Goal: Contribute content: Contribute content

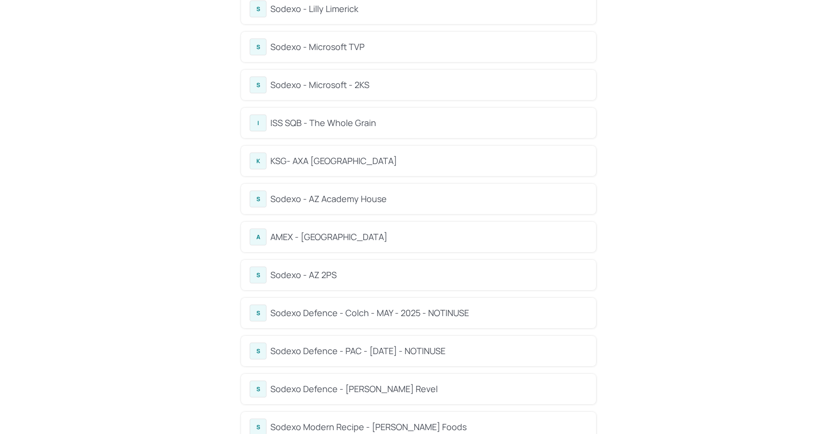
scroll to position [271, 0]
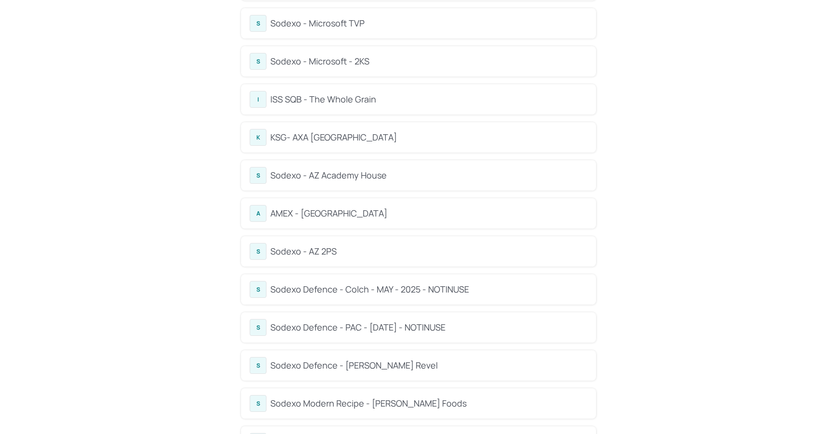
click at [391, 169] on div "Sodexo - AZ Academy House" at bounding box center [428, 175] width 317 height 13
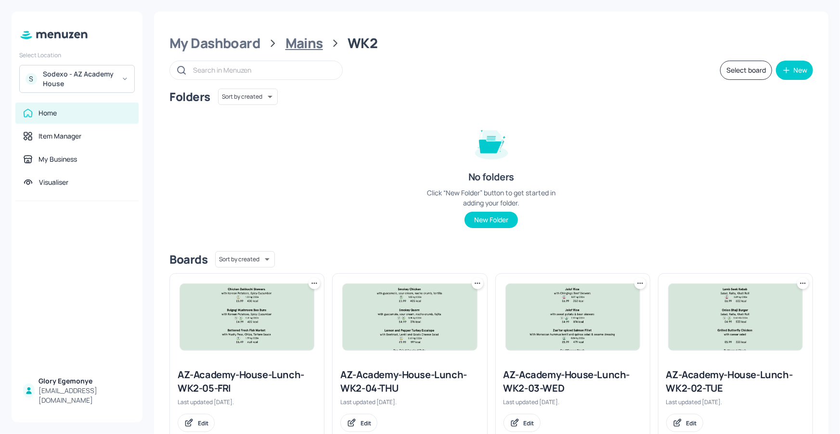
click at [303, 42] on div "Mains" at bounding box center [304, 43] width 38 height 17
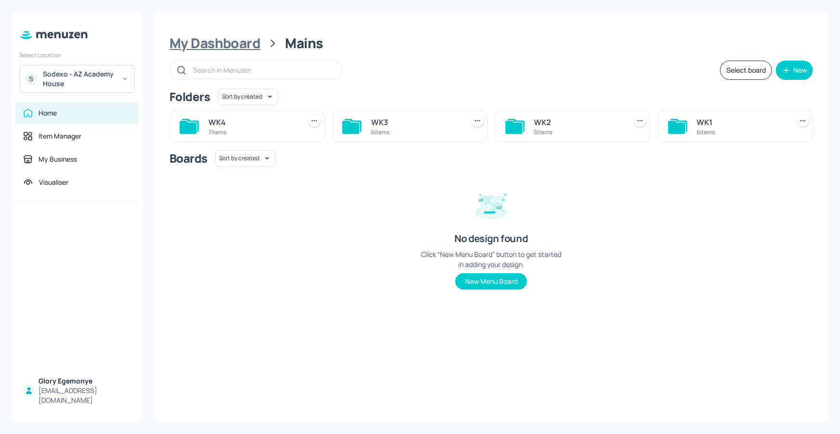
click at [241, 49] on div "My Dashboard" at bounding box center [214, 43] width 91 height 17
click at [517, 128] on icon at bounding box center [513, 127] width 17 height 13
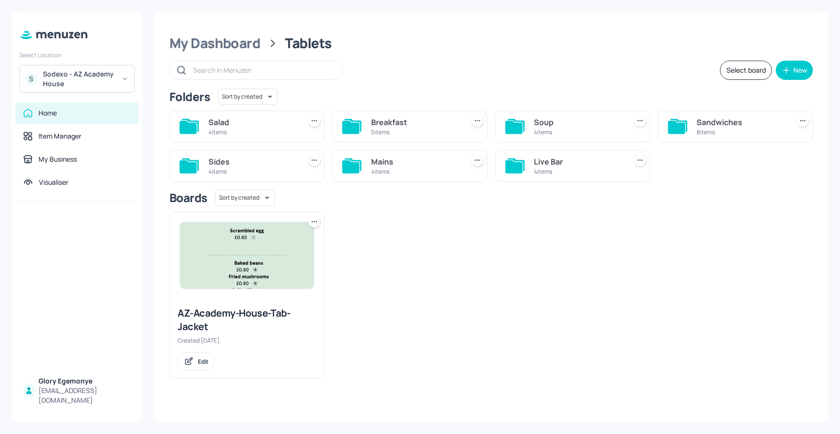
click at [197, 126] on icon at bounding box center [189, 125] width 17 height 13
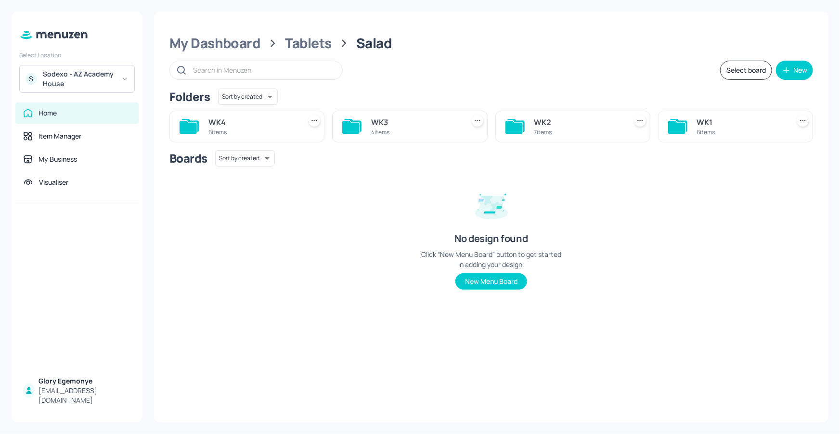
click at [506, 124] on icon at bounding box center [513, 127] width 17 height 13
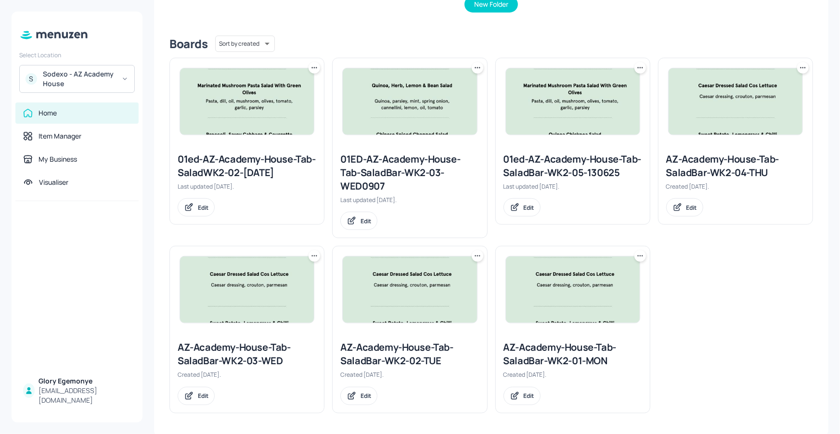
scroll to position [217, 0]
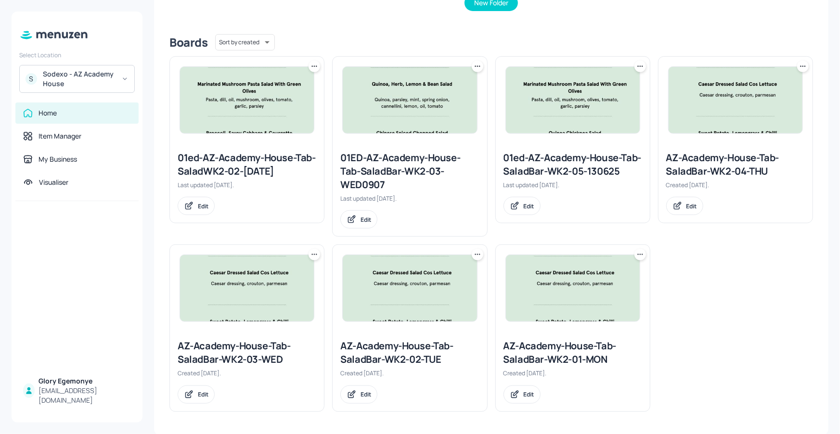
click at [311, 253] on icon at bounding box center [314, 255] width 10 height 10
click at [269, 286] on p "Duplicate" at bounding box center [266, 290] width 26 height 9
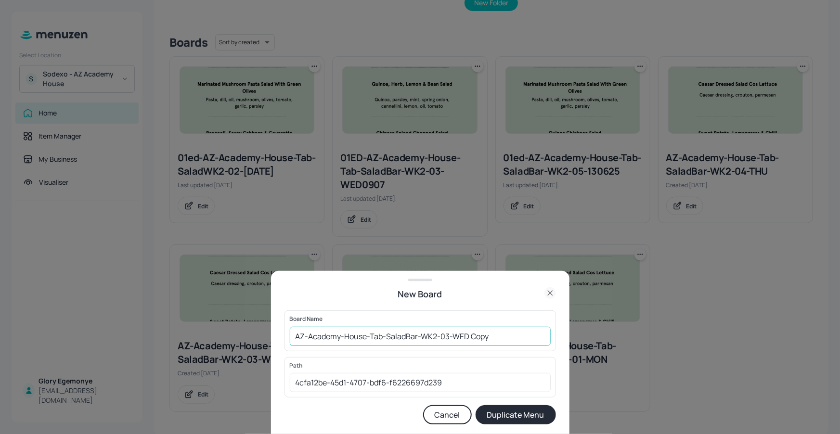
drag, startPoint x: 482, startPoint y: 336, endPoint x: 505, endPoint y: 331, distance: 23.7
click at [483, 336] on input "AZ-Academy-House-Tab-SaladBar-WK2-03-WED Copy" at bounding box center [420, 336] width 261 height 19
click at [505, 331] on input "AZ-Academy-House-Tab-SaladBar-WK2-03-WED Copy" at bounding box center [420, 336] width 261 height 19
click at [292, 334] on input "AZ-Academy-House-Tab-SaladBar-WK2-03-WED1009" at bounding box center [420, 336] width 261 height 19
click at [519, 339] on input "01ED-AZ-Academy-House-Tab-SaladBar-WK2-03-WED1009" at bounding box center [420, 336] width 261 height 19
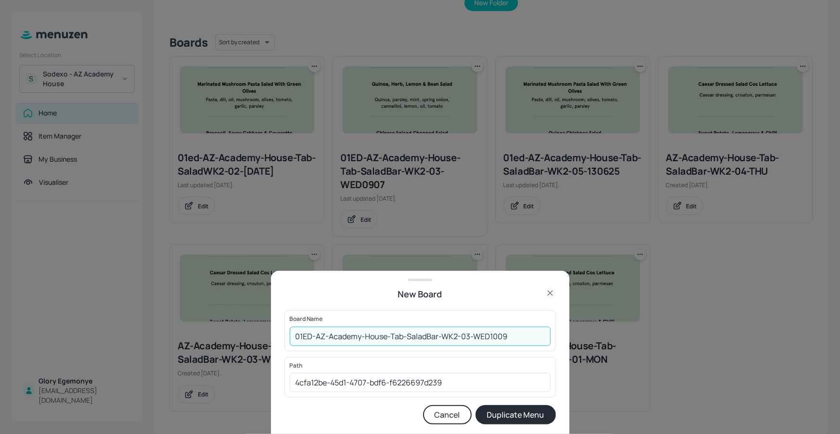
type input "01ED-AZ-Academy-House-Tab-SaladBar-WK2-03-WED1009"
click at [511, 410] on button "Duplicate Menu" at bounding box center [515, 414] width 80 height 19
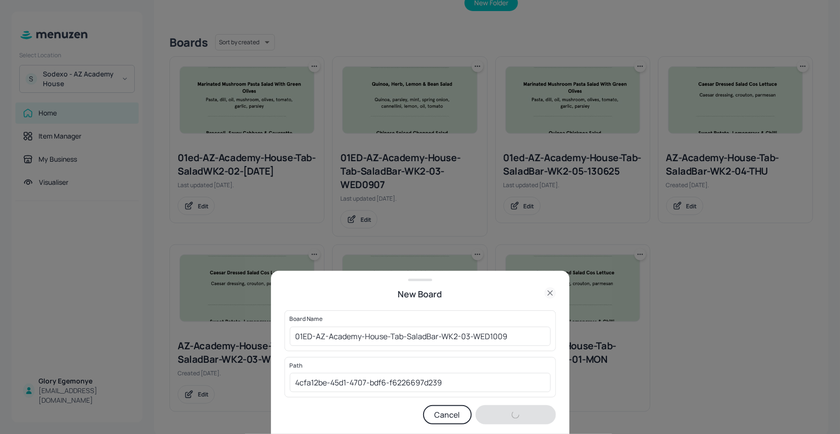
click at [510, 414] on div "Duplicate Menu" at bounding box center [515, 414] width 80 height 19
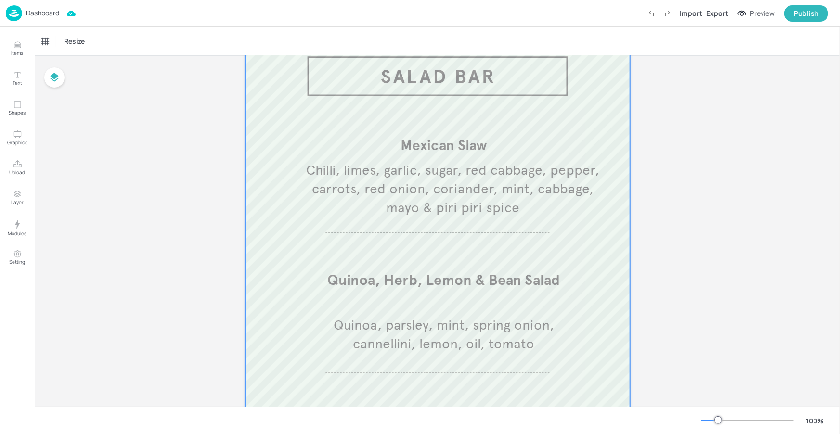
scroll to position [179, 0]
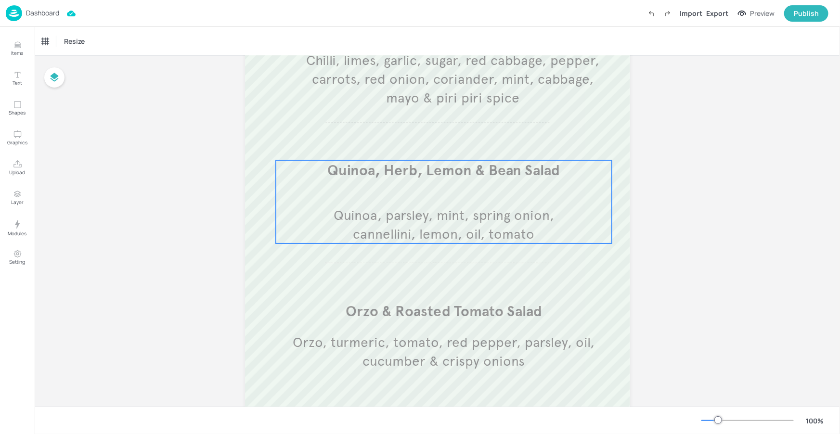
click at [445, 225] on span "Quinoa, parsley, mint, spring onion, cannellini, lemon, oil, tomato" at bounding box center [443, 225] width 220 height 36
click at [122, 39] on icon at bounding box center [127, 42] width 10 height 10
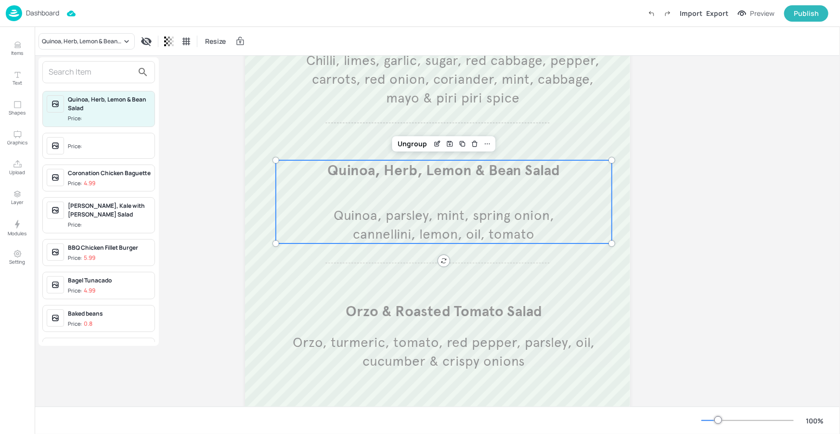
click at [120, 75] on input "text" at bounding box center [91, 71] width 85 height 15
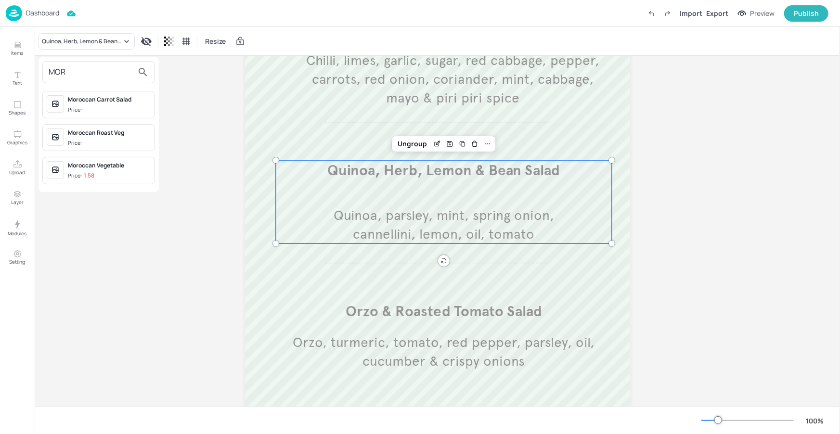
type input "MOR"
click at [89, 104] on div "Moroccan Carrot Salad Price:" at bounding box center [109, 104] width 83 height 19
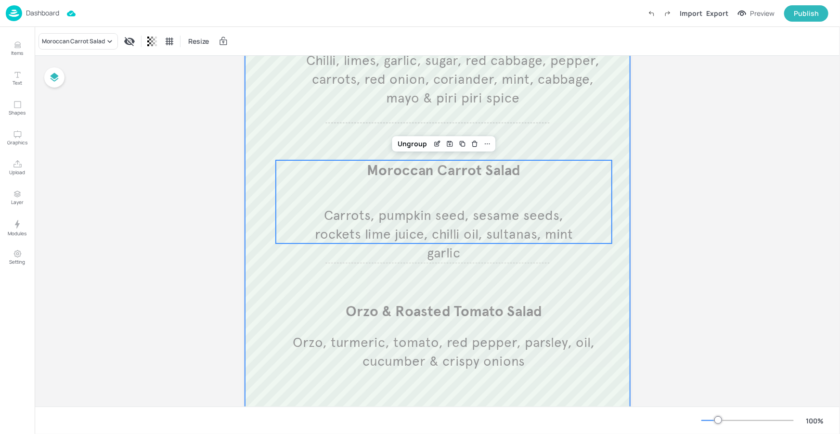
click at [605, 252] on div at bounding box center [437, 216] width 385 height 616
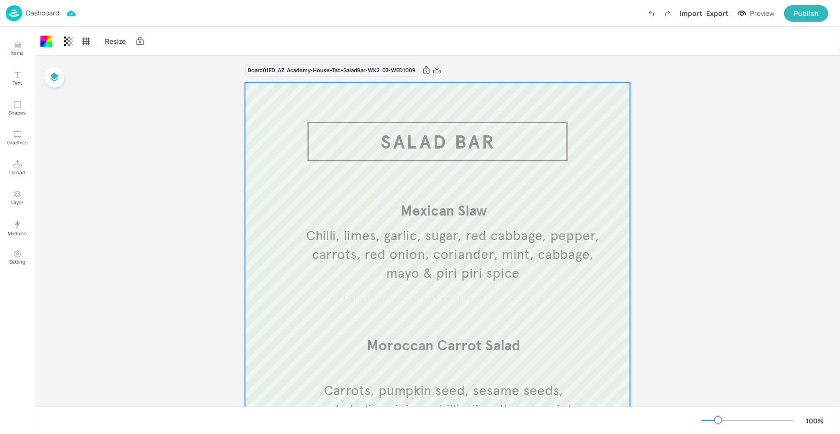
scroll to position [0, 0]
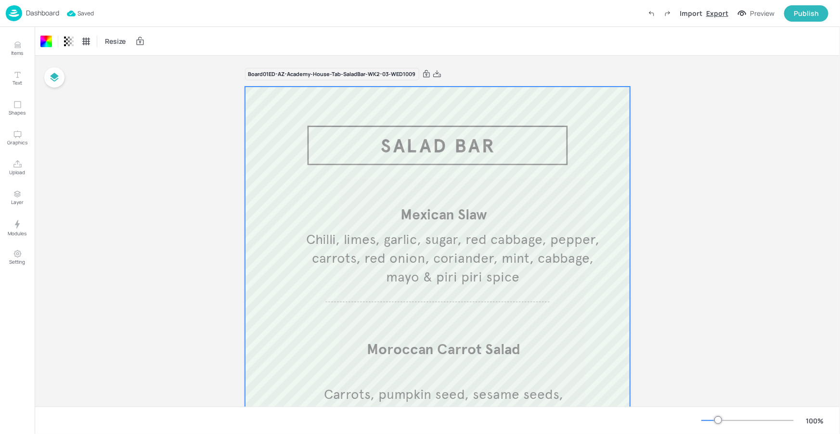
click at [721, 12] on div "Export" at bounding box center [717, 13] width 22 height 10
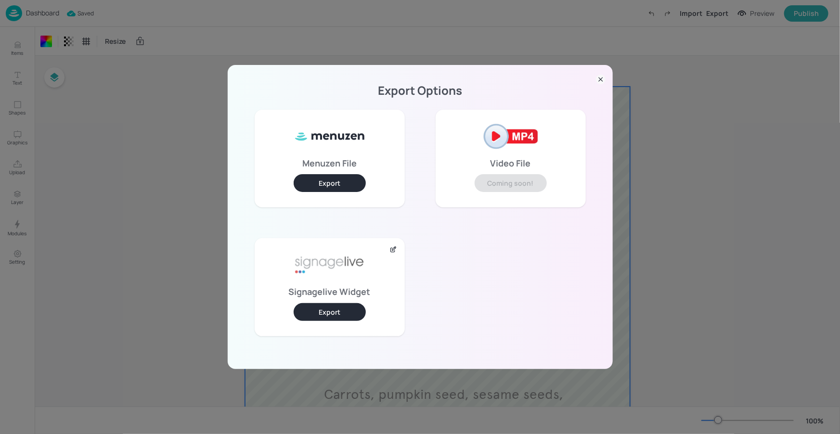
drag, startPoint x: 337, startPoint y: 311, endPoint x: 336, endPoint y: 301, distance: 10.6
click at [337, 311] on button "Export" at bounding box center [329, 312] width 72 height 18
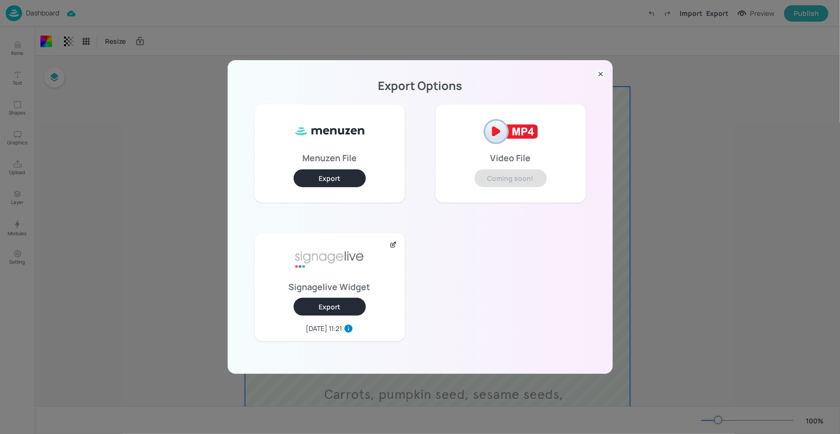
click at [594, 73] on div "Export Options Menuzen File Export Video File Coming soon! Signagelive Widget E…" at bounding box center [420, 217] width 385 height 314
click at [596, 72] on icon at bounding box center [601, 74] width 10 height 10
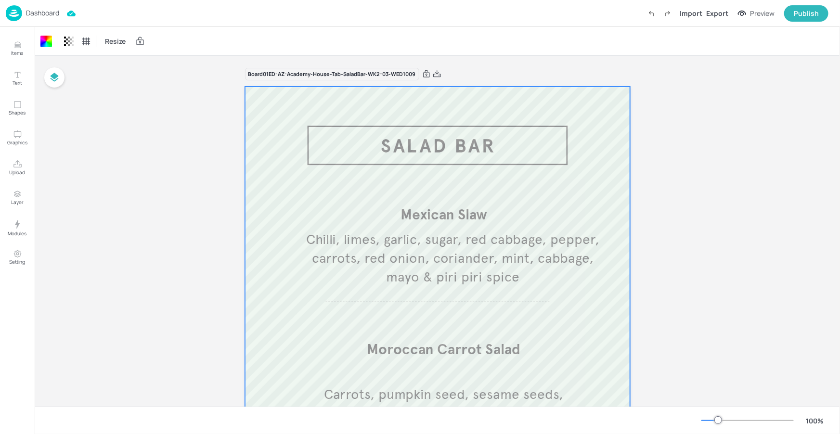
click at [59, 18] on div "Dashboard" at bounding box center [32, 13] width 53 height 16
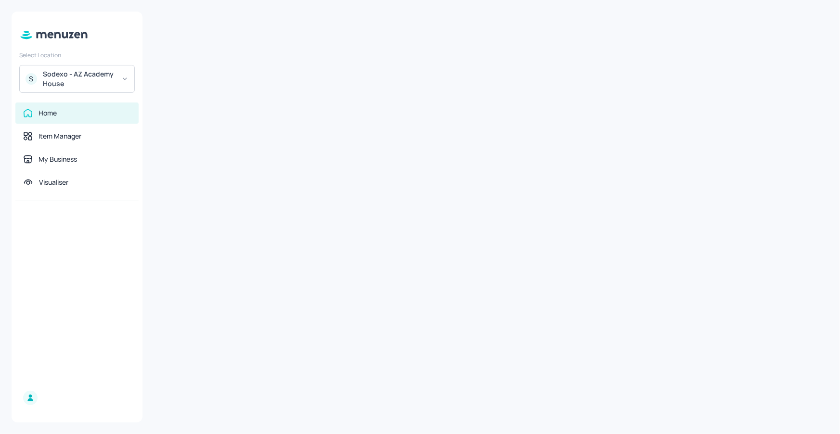
click at [96, 84] on div "Sodexo - AZ Academy House" at bounding box center [79, 78] width 73 height 19
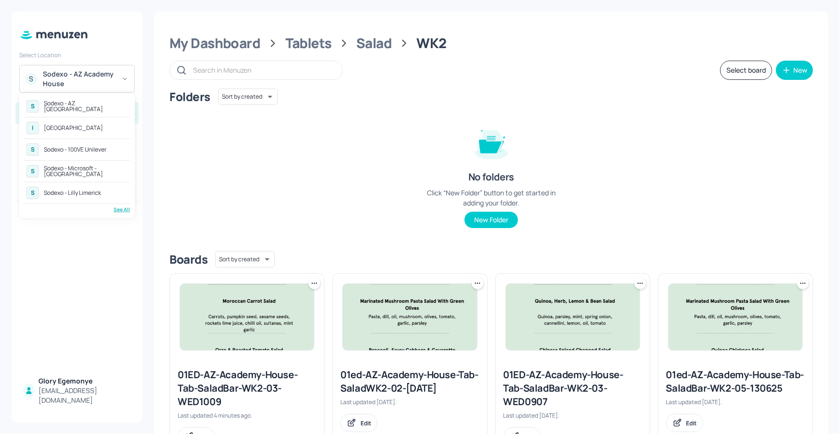
click at [116, 207] on div "See All" at bounding box center [77, 209] width 106 height 7
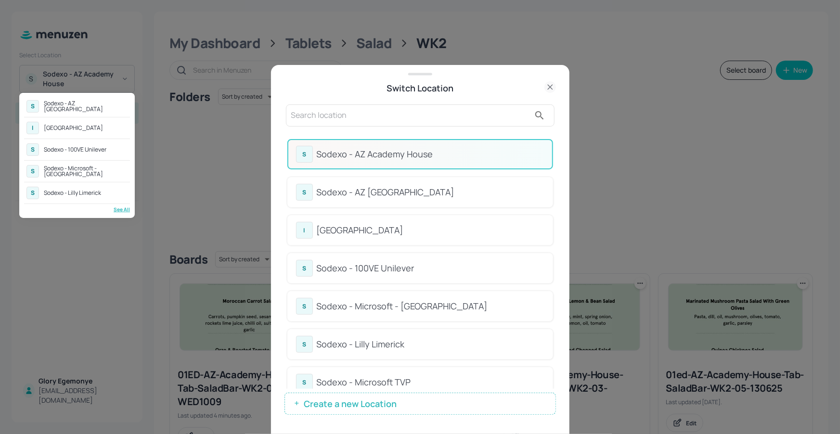
click at [495, 141] on div at bounding box center [420, 217] width 840 height 434
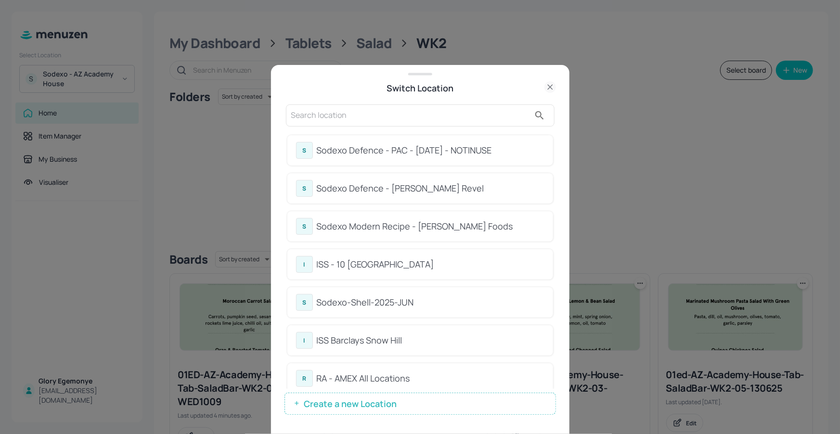
scroll to position [498, 0]
click at [382, 257] on div "ISS - 10 South Collonade" at bounding box center [431, 263] width 228 height 13
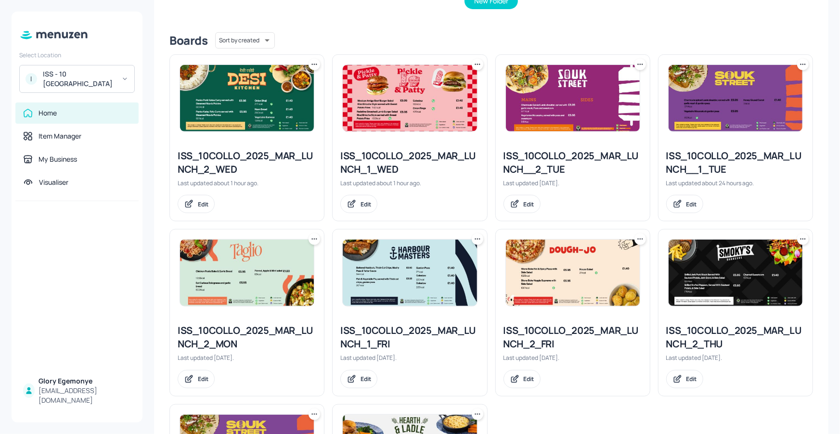
scroll to position [218, 0]
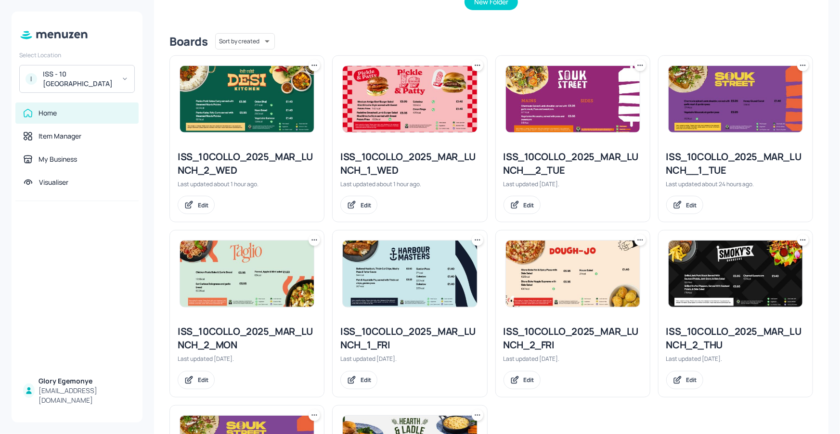
click at [263, 155] on div "ISS_10COLLO_2025_MAR_LUNCH_2_WED" at bounding box center [247, 163] width 139 height 27
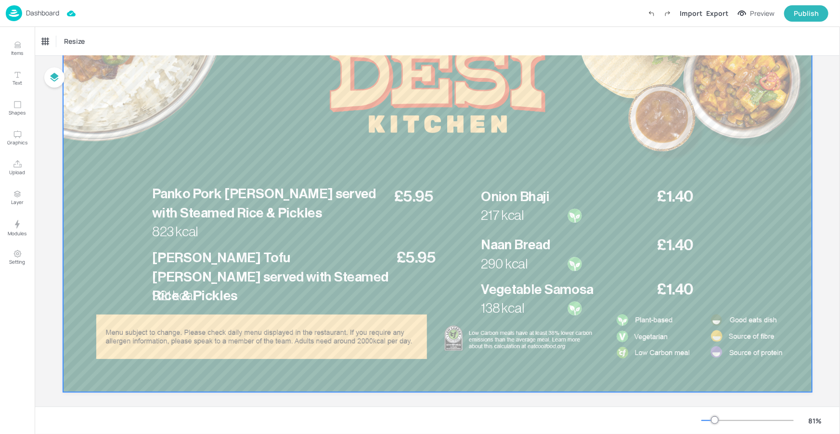
scroll to position [125, 0]
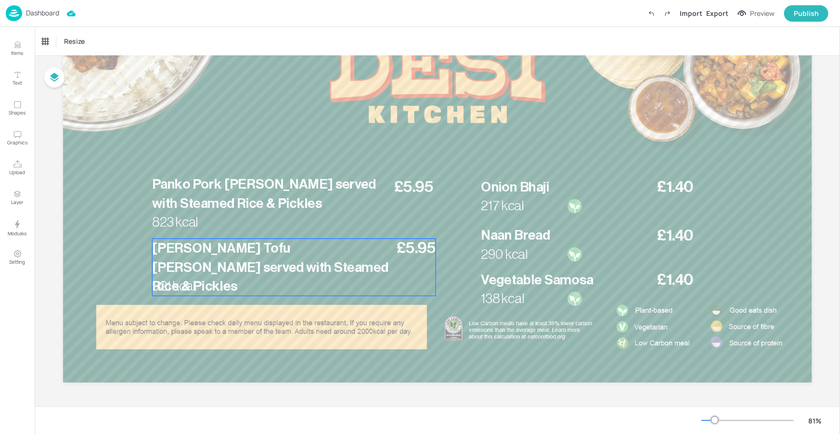
click at [330, 249] on span "Panko Katsu Tofu Curry served with Steamed Rice & Pickles" at bounding box center [270, 268] width 236 height 52
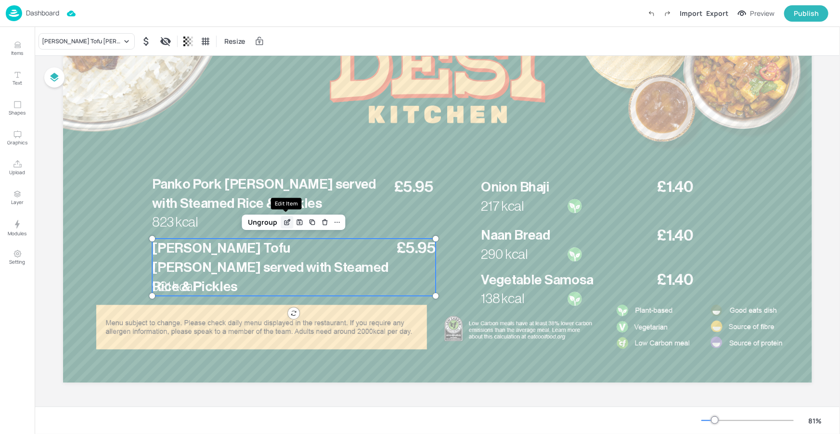
click at [286, 220] on icon "Edit Item" at bounding box center [288, 221] width 4 height 4
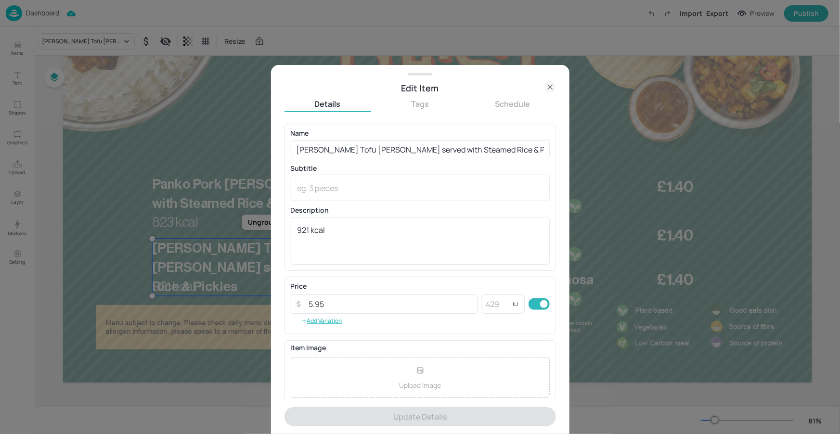
scroll to position [80, 0]
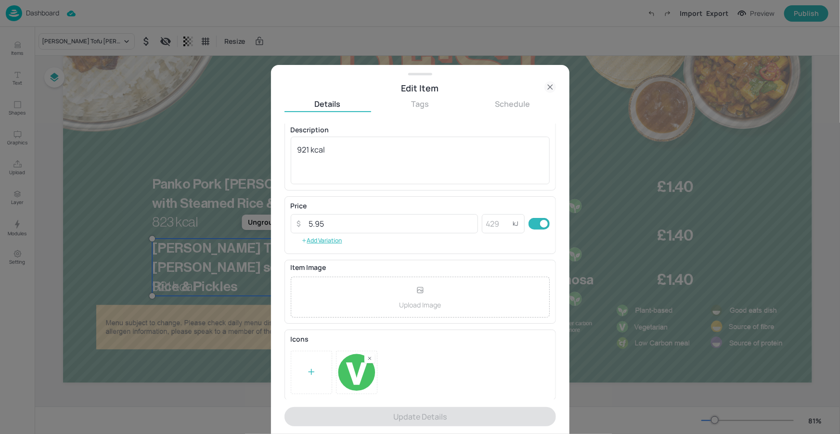
click at [552, 88] on icon at bounding box center [550, 87] width 12 height 12
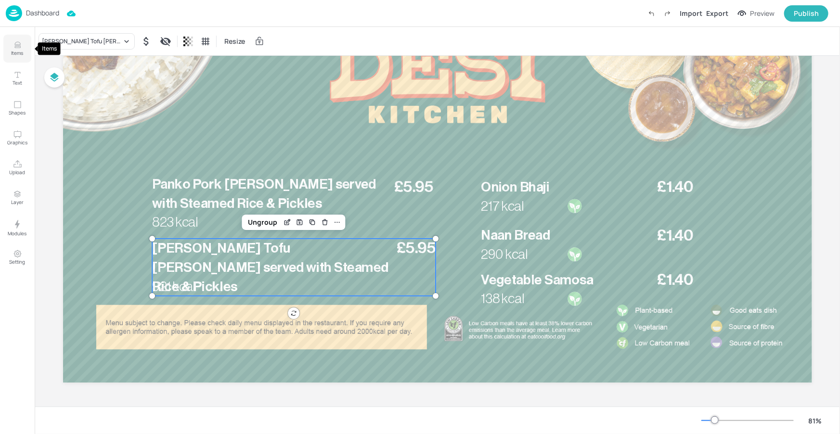
click at [22, 47] on button "Items" at bounding box center [17, 49] width 28 height 28
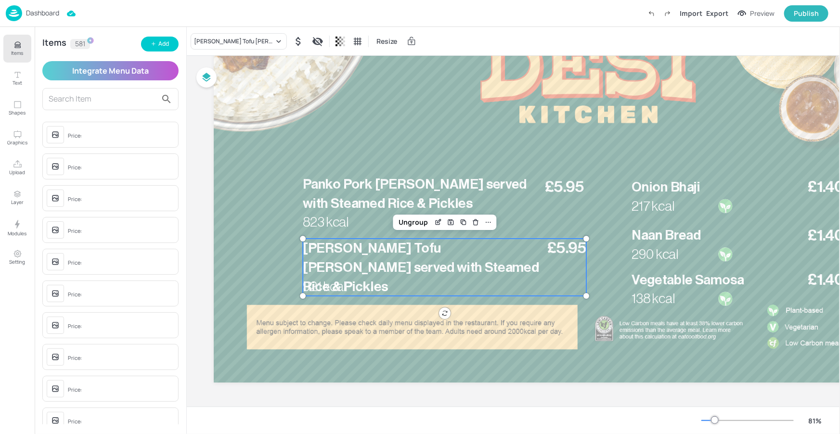
click at [100, 115] on div "Price: Price: Price: Price: Price: Price: Price: Price: Price: Price: Price: Bo…" at bounding box center [111, 269] width 152 height 310
click at [103, 105] on input "text" at bounding box center [103, 98] width 108 height 15
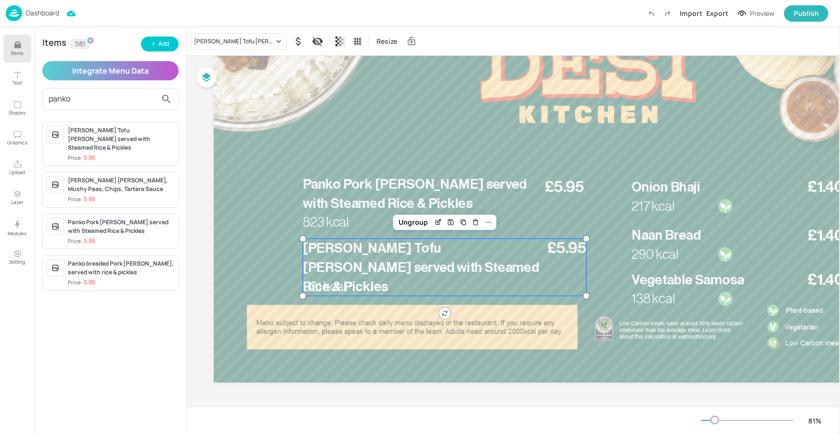
type input "panko"
click at [151, 141] on div "Panko Katsu Tofu Curry served with Steamed Rice & Pickles" at bounding box center [121, 139] width 106 height 26
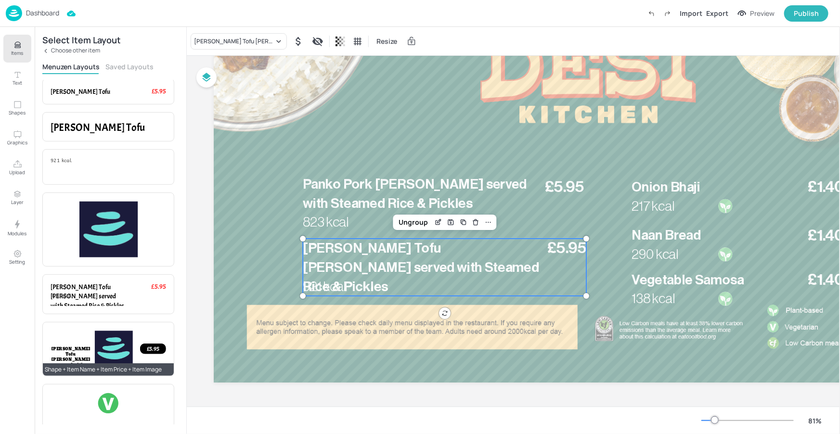
scroll to position [63, 0]
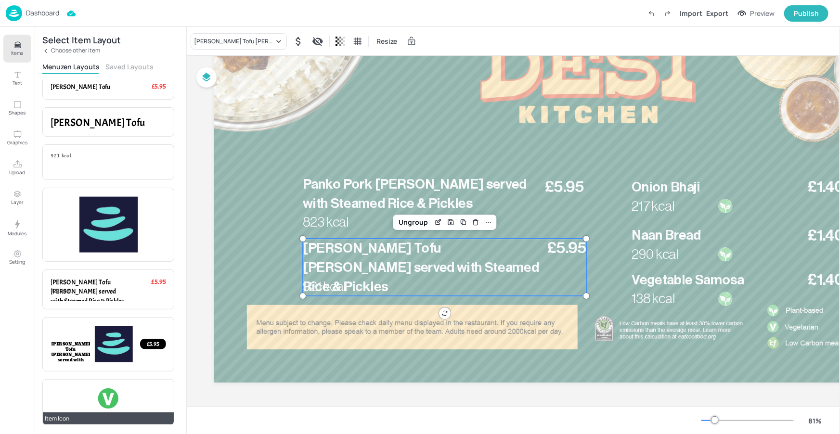
click at [103, 387] on div at bounding box center [108, 398] width 22 height 22
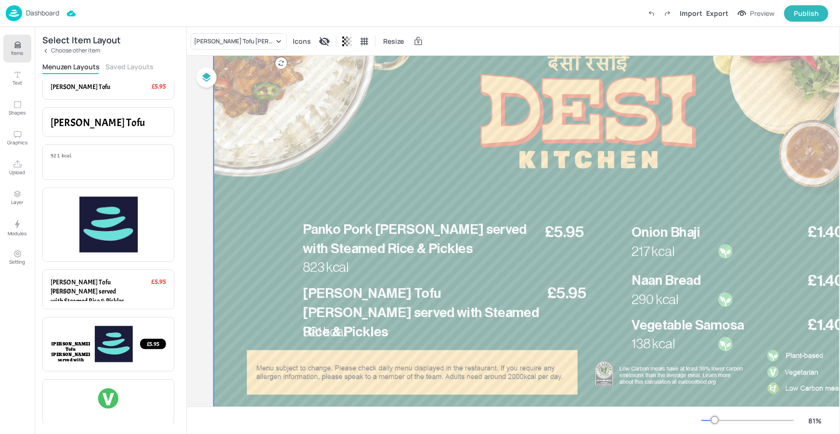
scroll to position [41, 0]
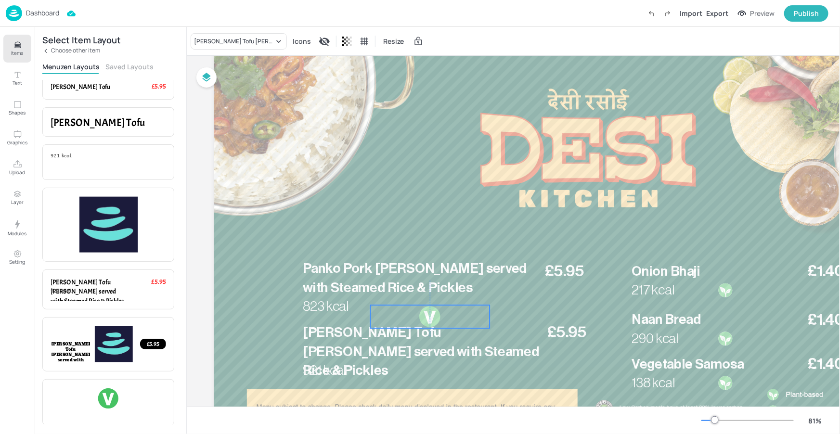
drag, startPoint x: 281, startPoint y: 71, endPoint x: 419, endPoint y: 307, distance: 273.0
click at [430, 323] on div at bounding box center [429, 316] width 23 height 23
click at [12, 52] on p "Items" at bounding box center [18, 53] width 12 height 7
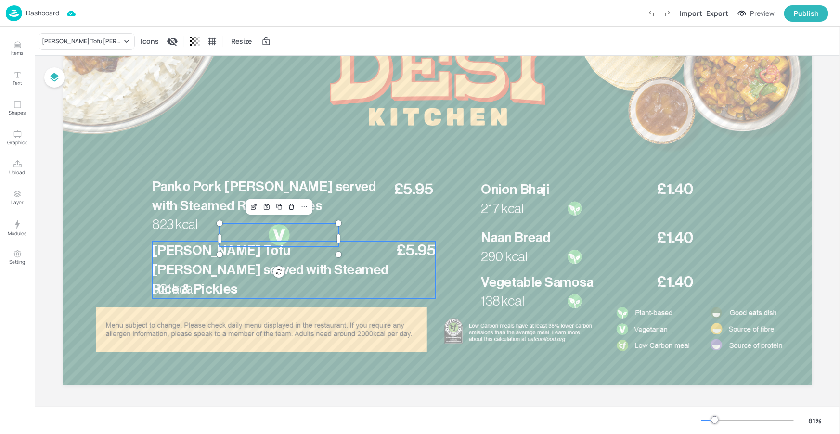
scroll to position [125, 0]
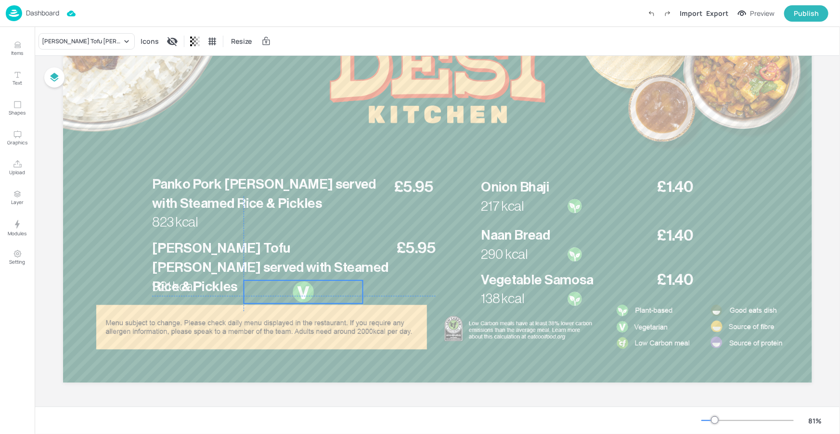
drag, startPoint x: 260, startPoint y: 228, endPoint x: 285, endPoint y: 285, distance: 62.5
click at [281, 284] on div at bounding box center [302, 291] width 119 height 23
drag, startPoint x: 358, startPoint y: 294, endPoint x: 312, endPoint y: 292, distance: 46.8
click at [312, 292] on div at bounding box center [312, 296] width 3 height 9
drag, startPoint x: 310, startPoint y: 280, endPoint x: 244, endPoint y: 291, distance: 66.8
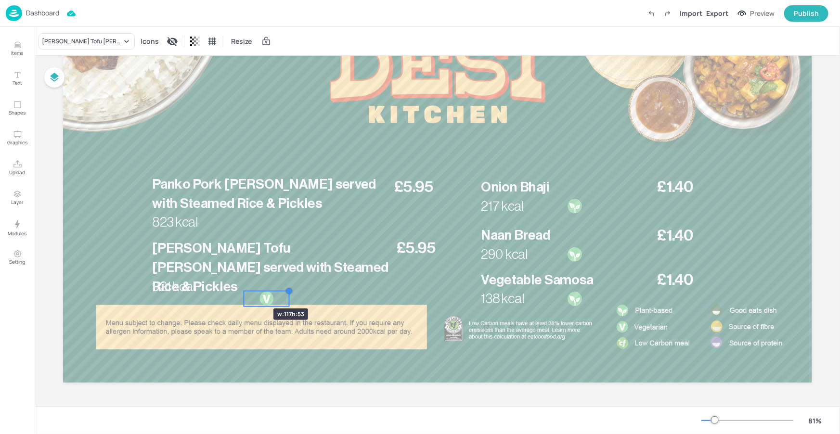
click at [244, 291] on div "£5.95 Panko Katsu Tofu Curry served with Steamed Rice & Pickles 921 kcal £1.40 …" at bounding box center [437, 172] width 749 height 421
drag, startPoint x: 317, startPoint y: 295, endPoint x: 331, endPoint y: 282, distance: 19.4
click at [332, 281] on div at bounding box center [339, 275] width 15 height 15
drag, startPoint x: 337, startPoint y: 284, endPoint x: 250, endPoint y: 289, distance: 87.2
click at [250, 289] on div at bounding box center [244, 286] width 46 height 15
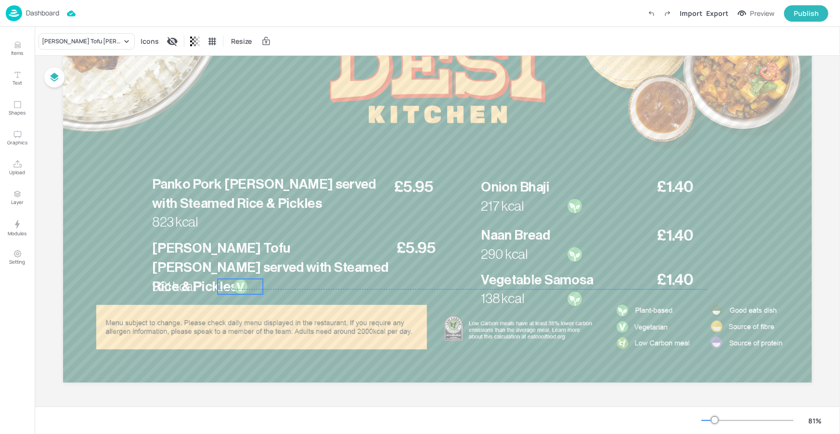
click at [245, 289] on div at bounding box center [239, 286] width 15 height 15
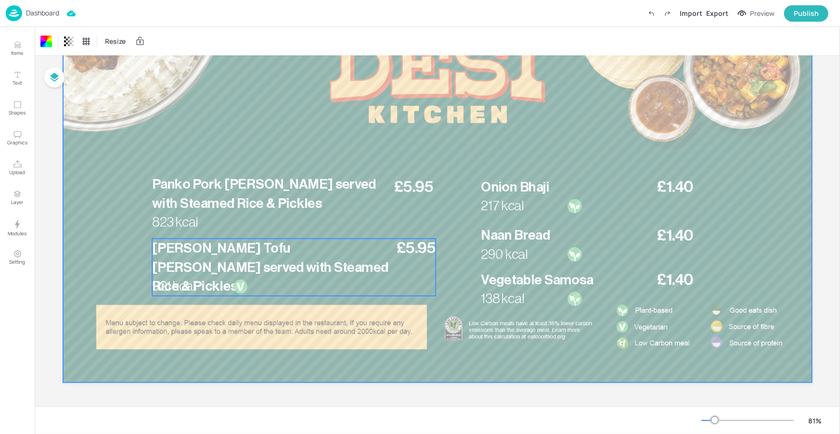
click at [195, 285] on p "921 kcal" at bounding box center [181, 286] width 58 height 19
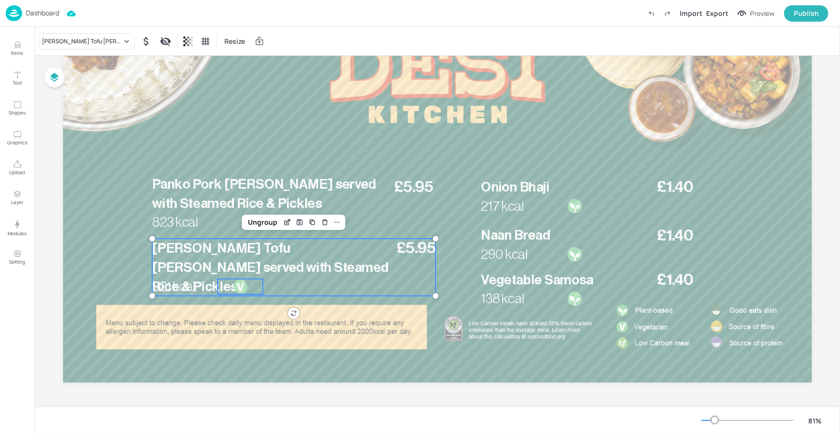
click at [245, 291] on div at bounding box center [239, 286] width 15 height 15
click at [253, 221] on div "Group" at bounding box center [243, 222] width 28 height 13
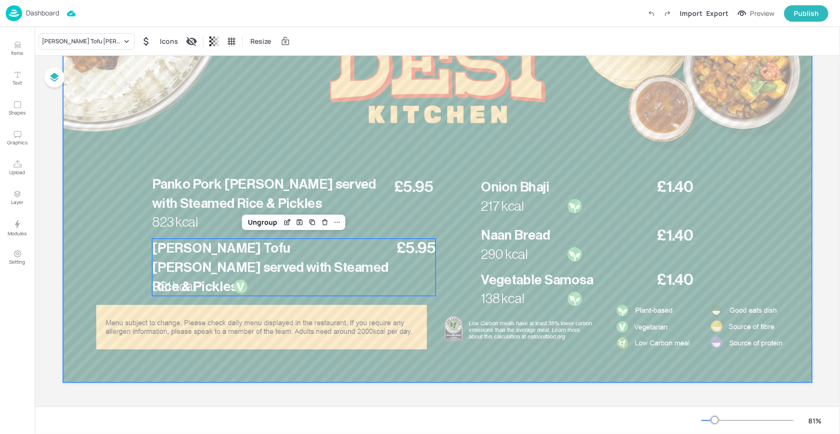
click at [448, 299] on div at bounding box center [437, 172] width 749 height 421
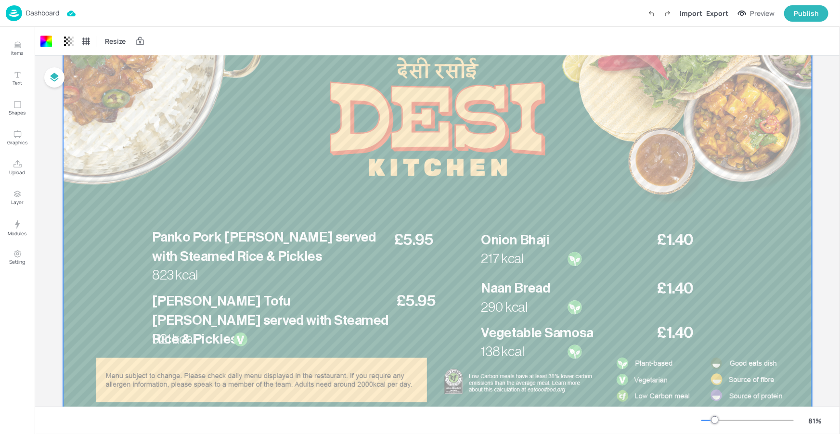
scroll to position [0, 0]
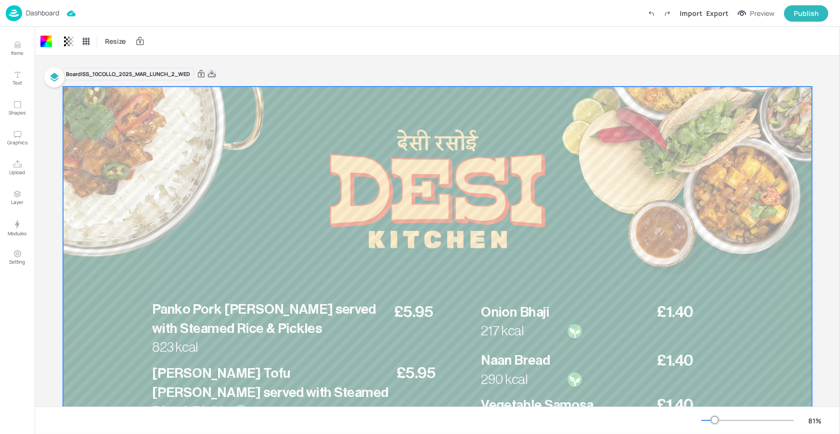
click at [213, 75] on icon at bounding box center [211, 74] width 9 height 10
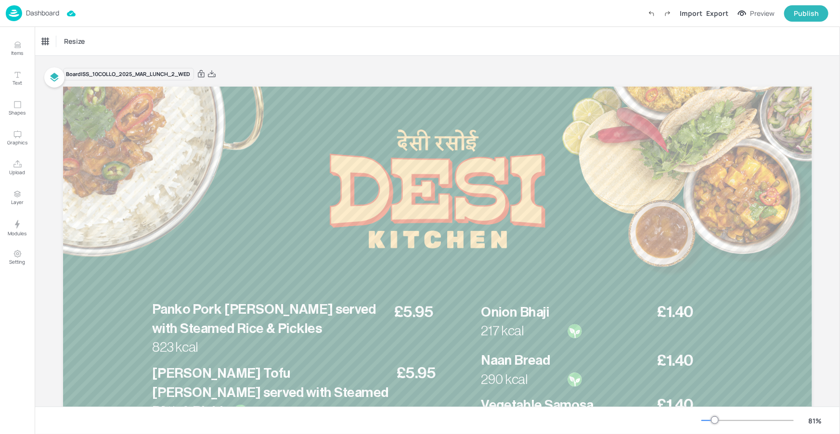
scroll to position [63, 0]
click at [49, 14] on p "Dashboard" at bounding box center [42, 13] width 33 height 7
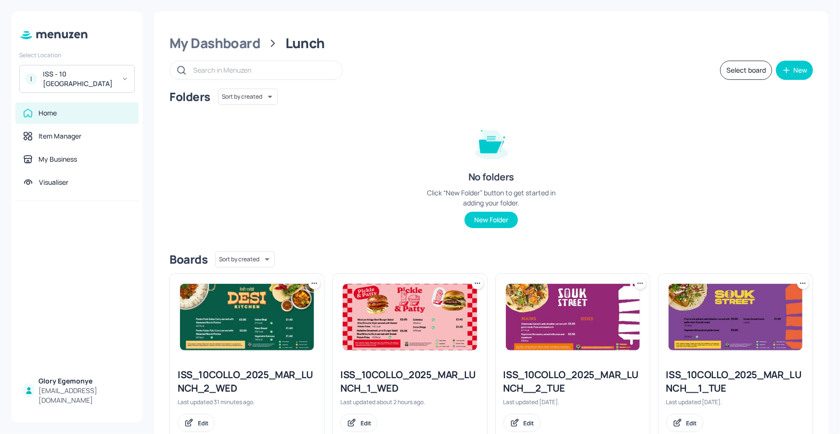
click at [614, 138] on div "Folders Sort by created id ​ No folders Click “New Folder” button to get starte…" at bounding box center [490, 166] width 643 height 155
click at [617, 168] on div "Folders Sort by created id ​ No folders Click “New Folder” button to get starte…" at bounding box center [490, 166] width 643 height 155
click at [234, 44] on div "My Dashboard" at bounding box center [214, 43] width 91 height 17
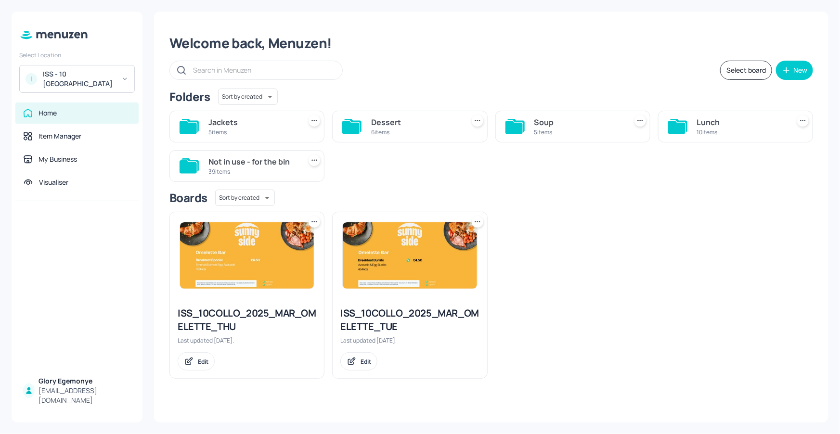
click at [87, 71] on div "ISS - 10 [GEOGRAPHIC_DATA]" at bounding box center [79, 78] width 73 height 19
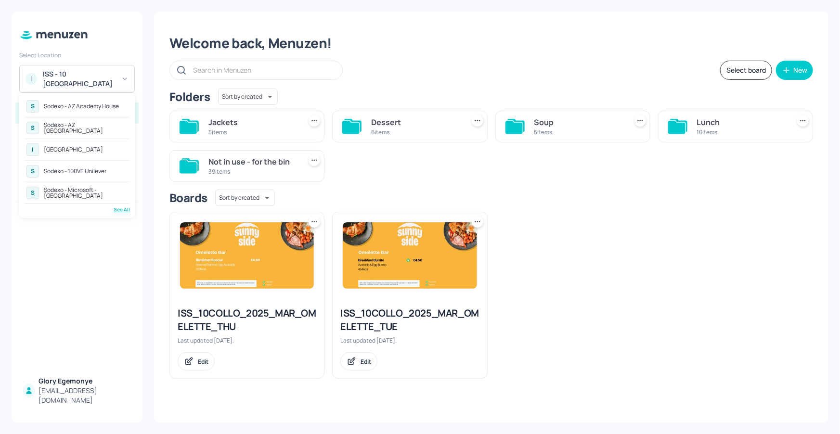
click at [123, 211] on div "See All" at bounding box center [77, 209] width 106 height 7
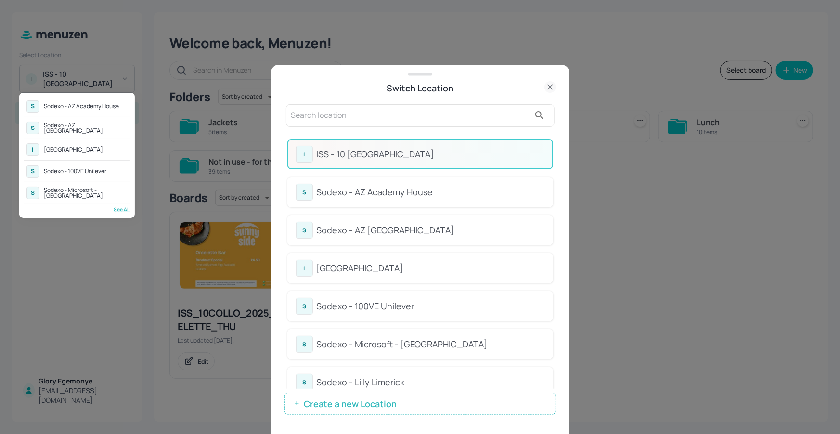
click at [442, 131] on div at bounding box center [420, 217] width 840 height 434
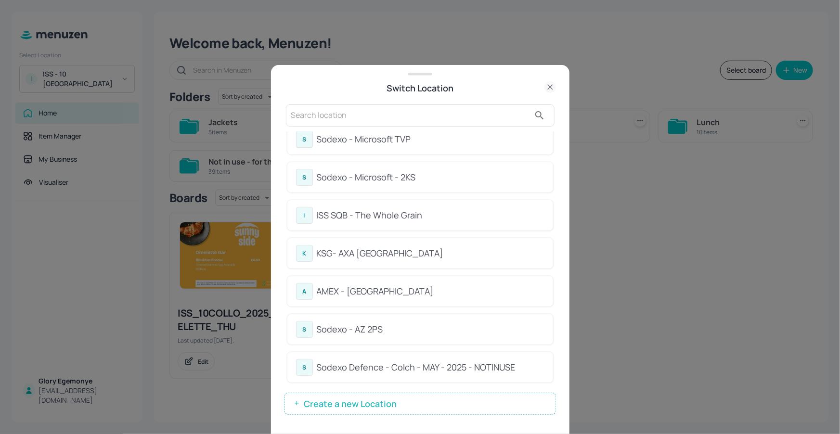
scroll to position [111, 0]
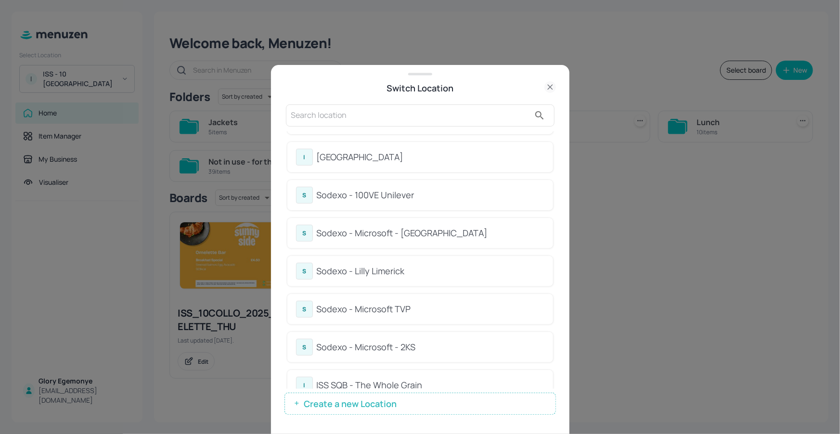
click at [382, 195] on div "Sodexo - 100VE Unilever" at bounding box center [431, 195] width 228 height 13
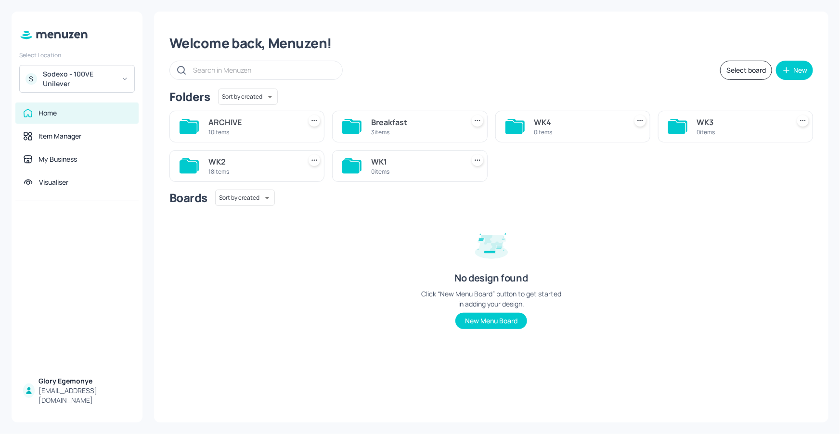
click at [187, 167] on icon at bounding box center [187, 166] width 17 height 13
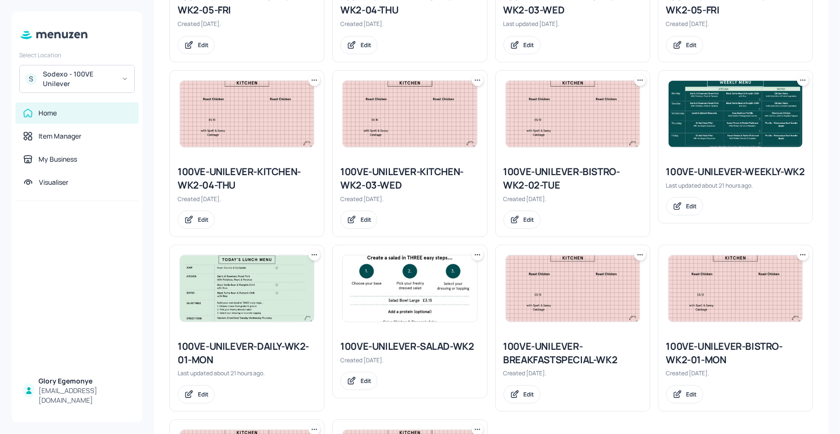
scroll to position [552, 0]
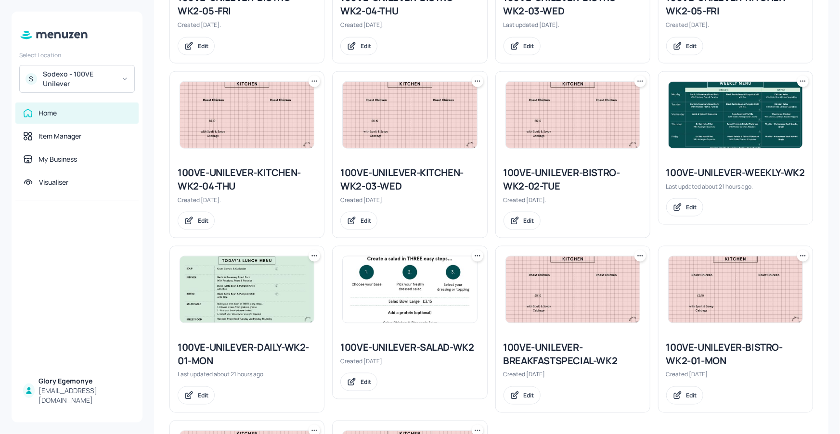
click at [395, 176] on div "100VE-UNILEVER-KITCHEN-WK2-03-WED" at bounding box center [409, 179] width 139 height 27
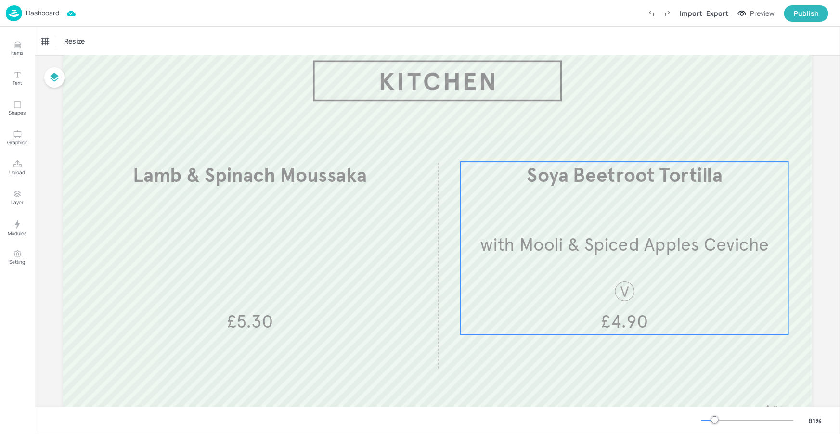
scroll to position [58, 0]
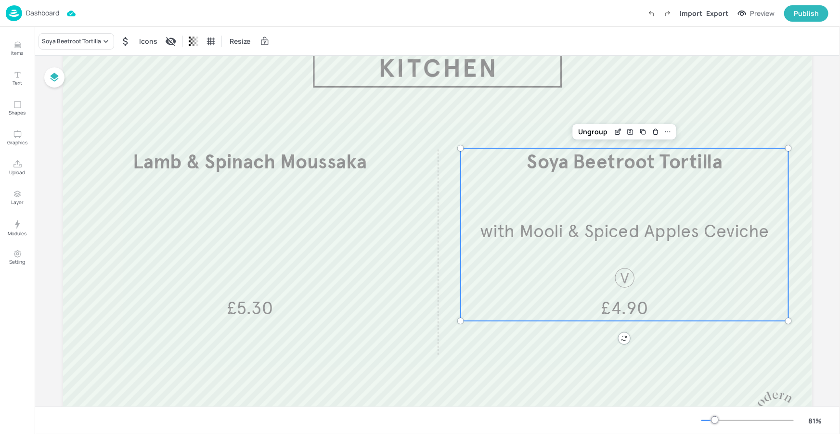
click at [611, 204] on div "Soya Beetroot Tortilla with Mooli & Spiced Apples Ceviche £4.90" at bounding box center [624, 234] width 328 height 173
click at [63, 49] on div "Soya Beetroot Tortilla Icons Resize" at bounding box center [437, 41] width 805 height 28
click at [81, 47] on div "Soya Beetroot Tortilla" at bounding box center [76, 41] width 76 height 16
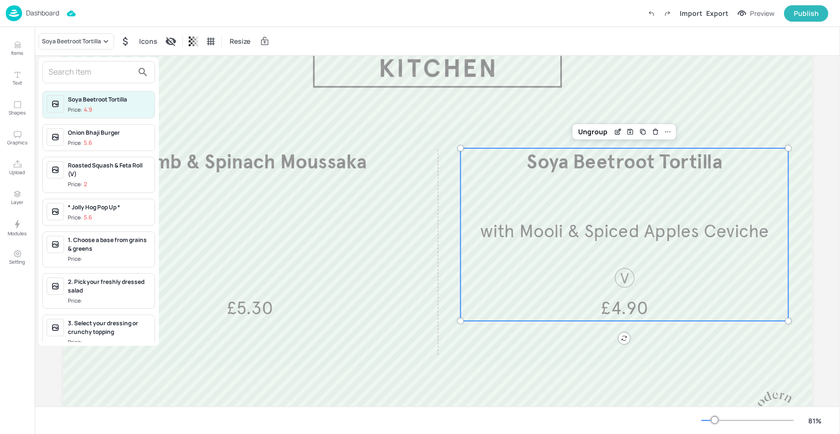
click at [82, 68] on input "text" at bounding box center [91, 71] width 85 height 15
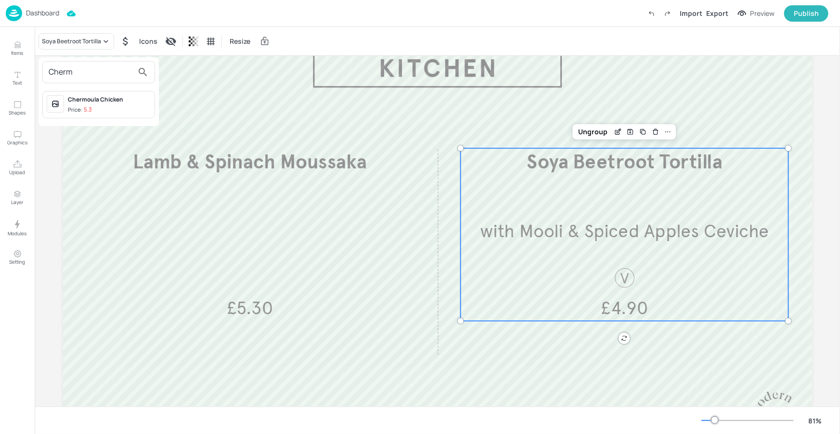
type input "Cherm"
click at [106, 103] on div "Chermoula Chicken Price: 5.3" at bounding box center [109, 104] width 83 height 19
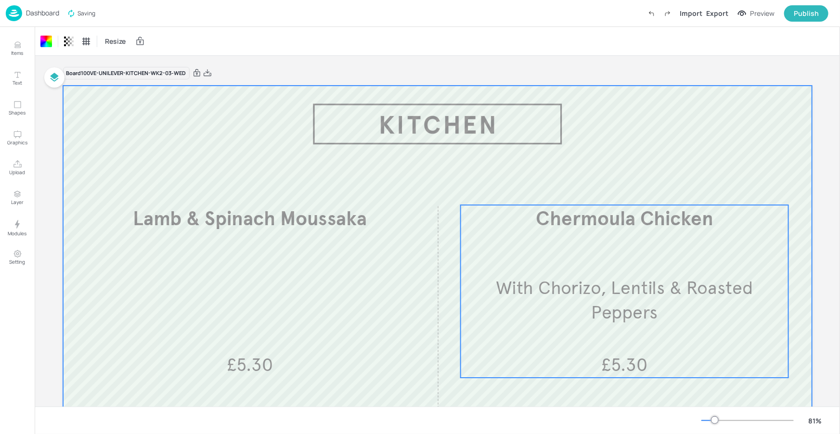
scroll to position [0, 0]
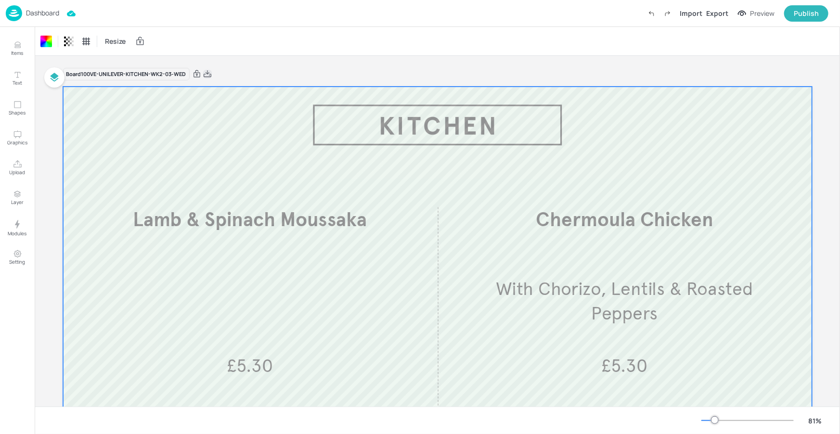
click at [208, 74] on icon at bounding box center [207, 74] width 9 height 10
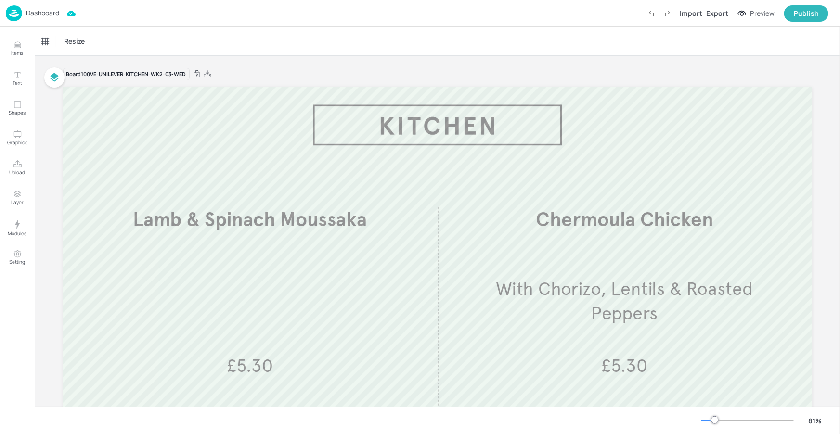
click at [55, 14] on p "Dashboard" at bounding box center [42, 13] width 33 height 7
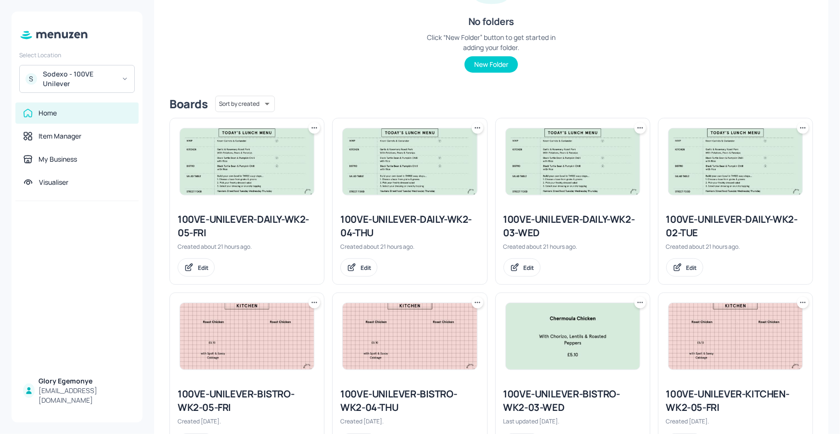
scroll to position [351, 0]
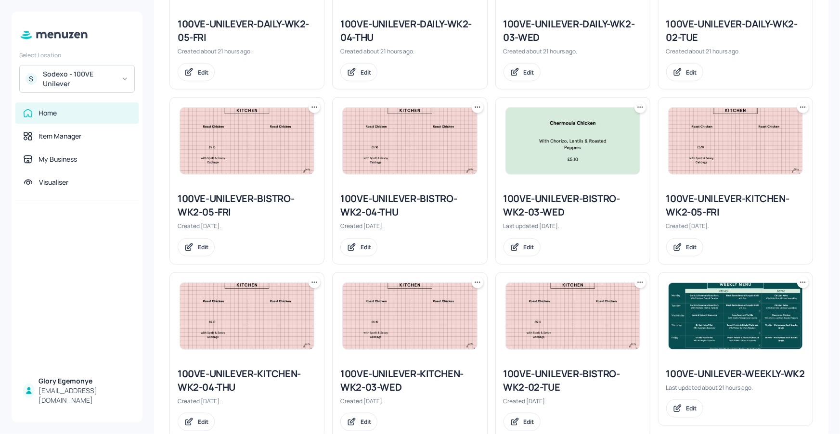
click at [543, 200] on div "100VE-UNILEVER-BISTRO-WK2-03-WED" at bounding box center [572, 205] width 139 height 27
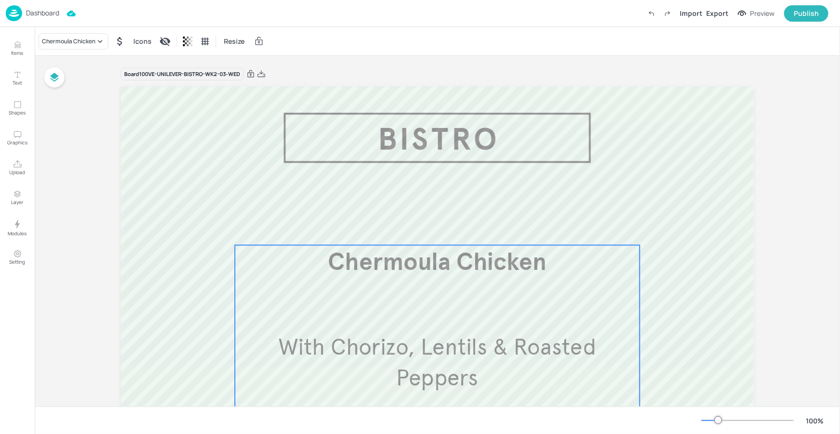
click at [460, 302] on div "Chermoula Chicken With Chorizo, Lentils & Roasted Peppers £5.30" at bounding box center [437, 347] width 405 height 205
click at [64, 53] on div "Chermoula Chicken Icons Resize" at bounding box center [437, 41] width 805 height 28
click at [72, 47] on div "Chermoula Chicken" at bounding box center [73, 41] width 70 height 16
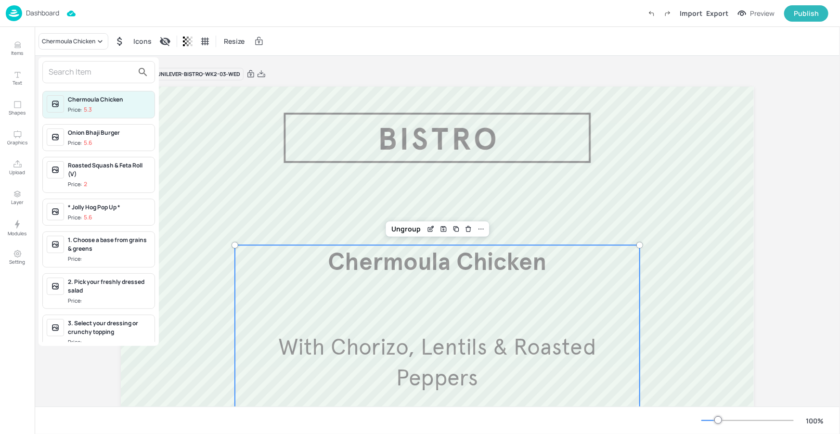
click at [89, 71] on input "text" at bounding box center [91, 71] width 85 height 15
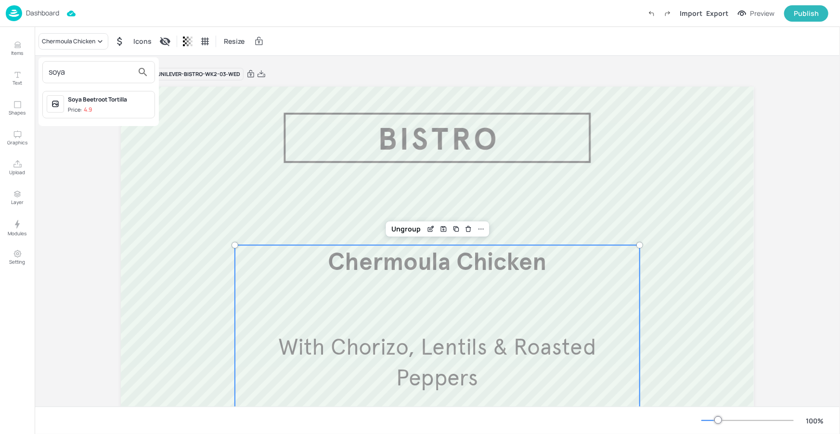
type input "soya"
click at [124, 108] on span "Price: 4.9" at bounding box center [109, 110] width 83 height 8
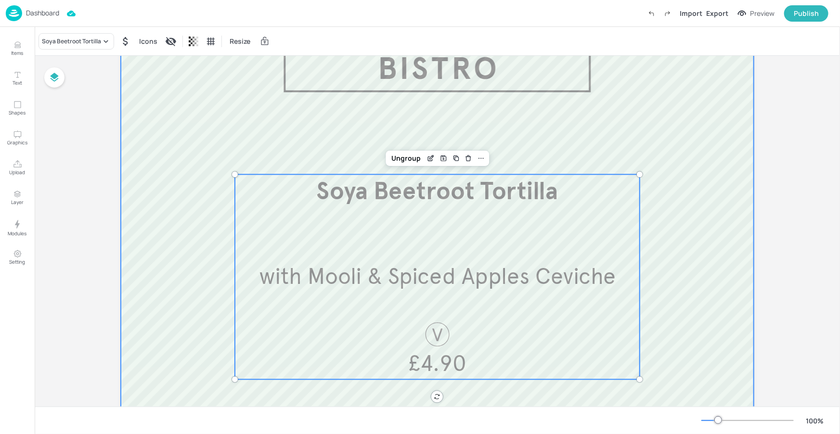
scroll to position [78, 0]
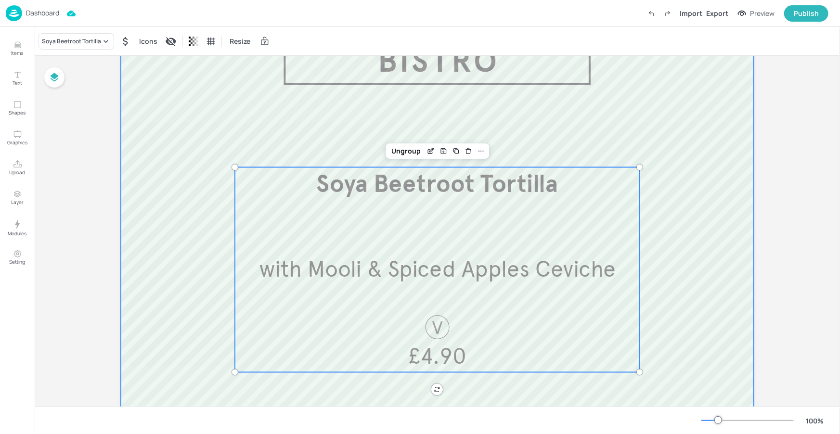
click at [693, 206] on div at bounding box center [437, 269] width 633 height 520
click at [390, 276] on span "with Mooli & Spiced Apples Ceviche" at bounding box center [437, 268] width 356 height 27
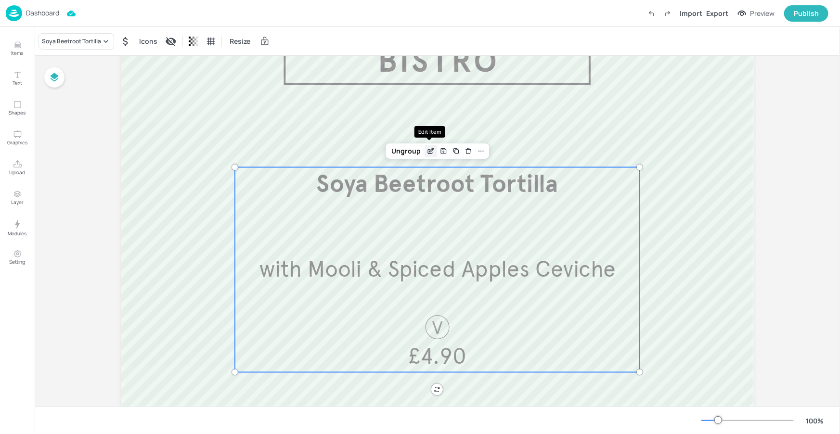
click at [428, 153] on icon "Edit Item" at bounding box center [431, 151] width 8 height 8
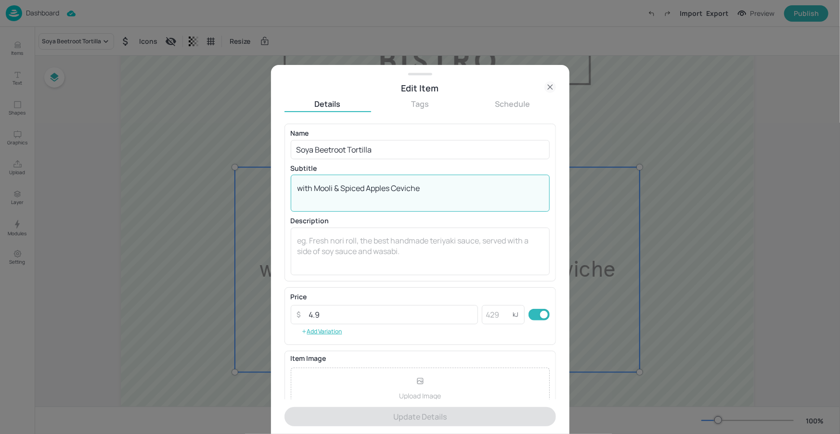
drag, startPoint x: 435, startPoint y: 189, endPoint x: 356, endPoint y: 192, distance: 79.0
click at [370, 189] on textarea "with Mooli & Spiced Apples Ceviche" at bounding box center [419, 193] width 245 height 21
click at [338, 196] on textarea "with Mooli & Spiced Apples Ceviche" at bounding box center [419, 193] width 245 height 21
drag, startPoint x: 334, startPoint y: 187, endPoint x: 293, endPoint y: 185, distance: 40.5
click at [293, 185] on div "with Mooli & Spiced Apples Ceviche x ​" at bounding box center [420, 193] width 259 height 37
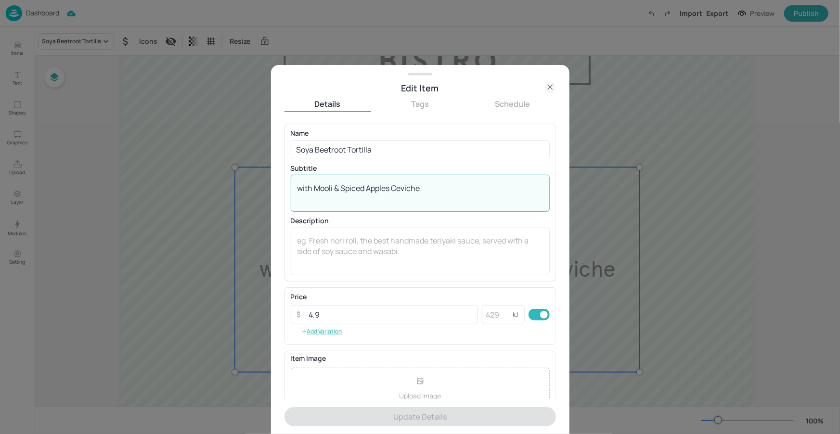
click at [546, 89] on icon at bounding box center [550, 87] width 12 height 12
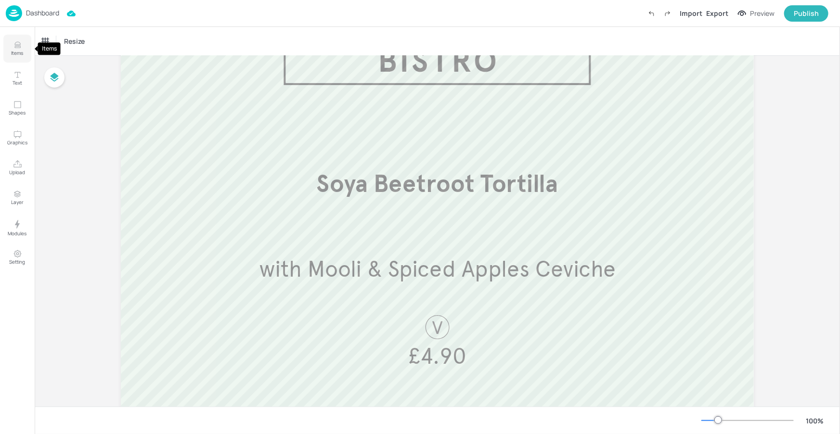
click at [16, 45] on icon "Items" at bounding box center [17, 44] width 9 height 9
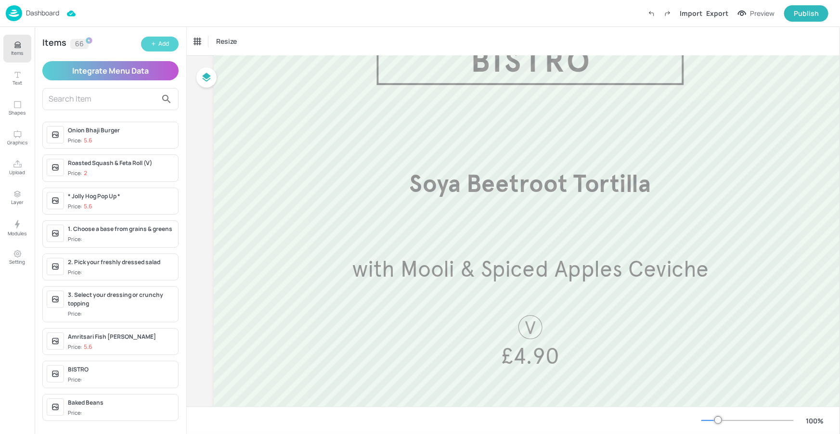
click at [149, 41] on button "Add" at bounding box center [160, 44] width 38 height 15
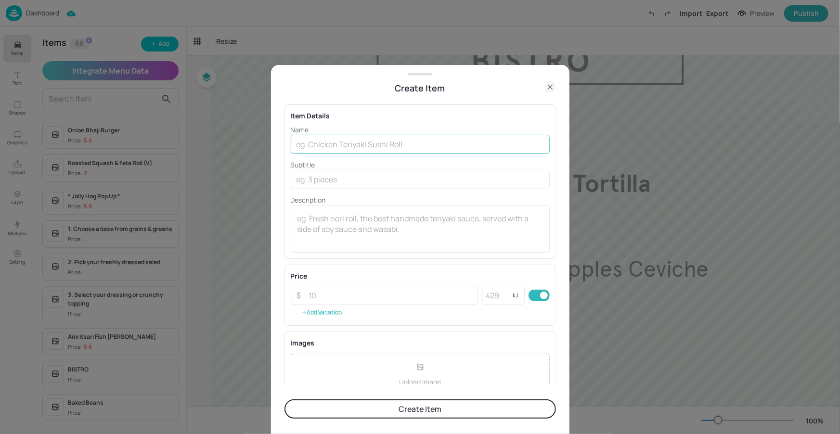
click at [307, 139] on input "text" at bounding box center [420, 144] width 259 height 19
click at [313, 189] on div "Name ​ Subtitle ​ Description x ​" at bounding box center [420, 189] width 259 height 128
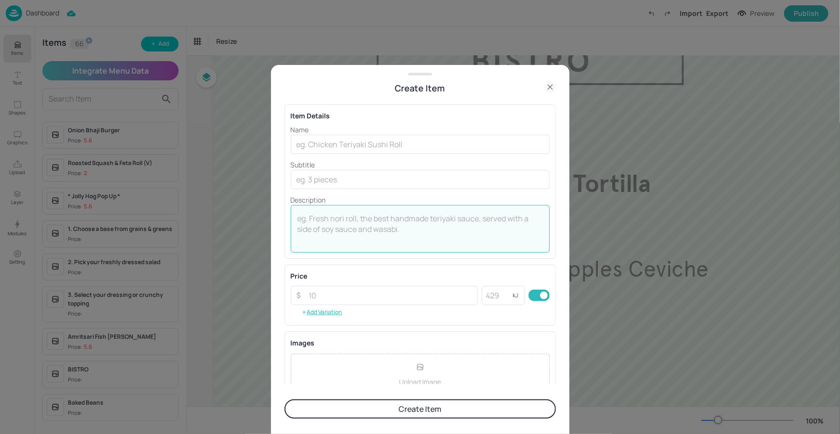
click at [328, 222] on textarea at bounding box center [419, 229] width 245 height 32
click at [549, 89] on icon at bounding box center [550, 87] width 12 height 12
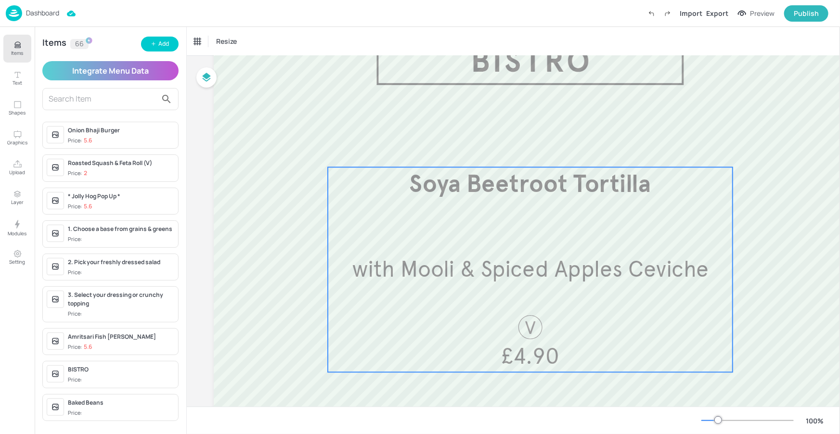
click at [513, 202] on div "Soya Beetroot Tortilla with Mooli & Spiced Apples Ceviche £4.90" at bounding box center [530, 269] width 405 height 205
click at [524, 148] on icon "Edit Item" at bounding box center [524, 148] width 1 height 1
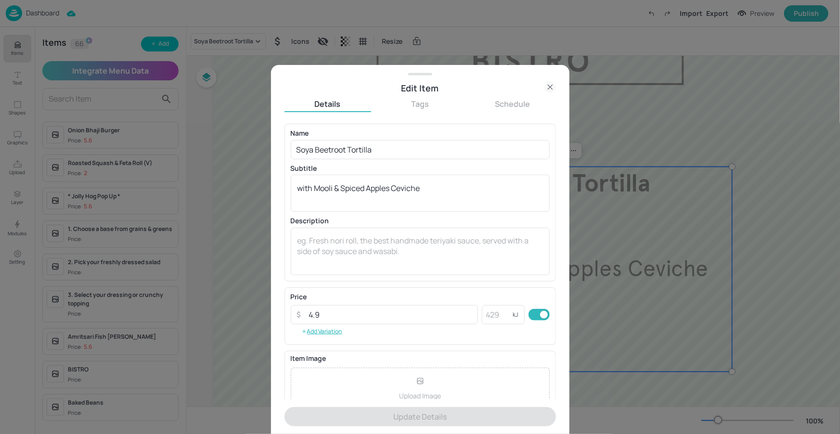
drag, startPoint x: 552, startPoint y: 84, endPoint x: 539, endPoint y: 87, distance: 12.7
click at [552, 84] on icon at bounding box center [550, 87] width 12 height 12
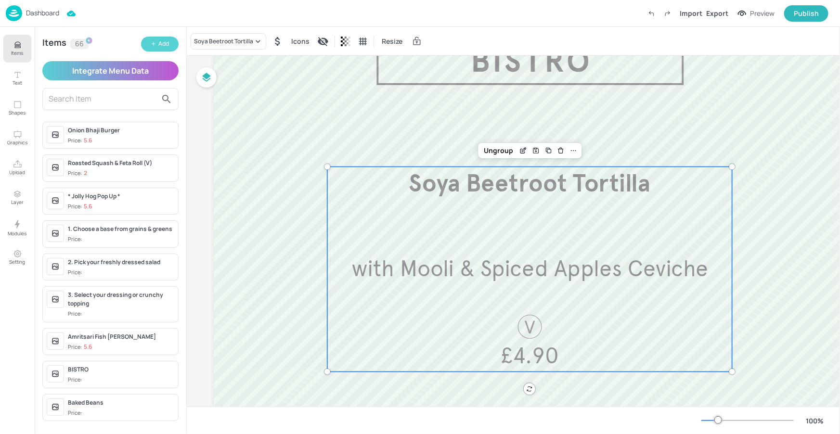
click at [154, 43] on icon "button" at bounding box center [154, 44] width 6 height 6
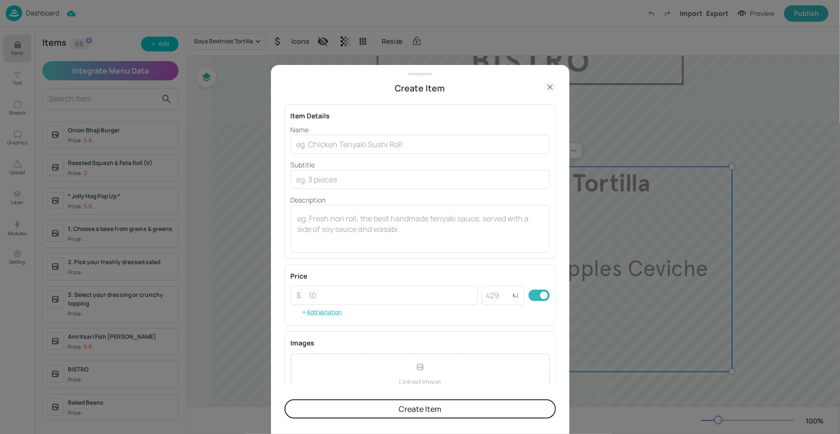
click at [625, 141] on div at bounding box center [420, 217] width 840 height 434
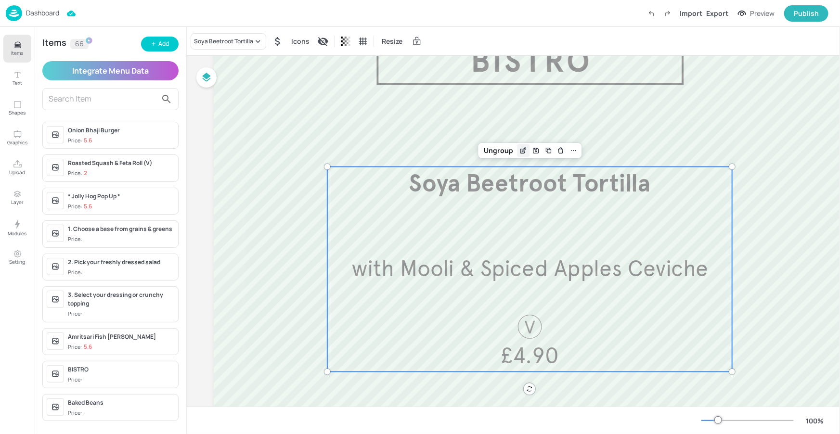
click at [520, 149] on icon "Edit Item" at bounding box center [523, 151] width 8 height 8
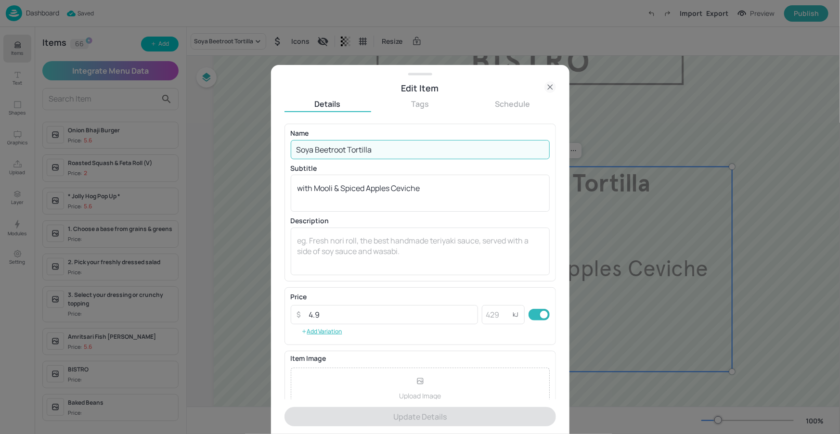
drag, startPoint x: 363, startPoint y: 149, endPoint x: 277, endPoint y: 147, distance: 85.7
click at [278, 147] on div "Edit Item Details Tags Schedule Name Soya Beetroot Tortilla ​ Subtitle with Moo…" at bounding box center [420, 249] width 298 height 369
click at [548, 85] on icon at bounding box center [550, 87] width 12 height 12
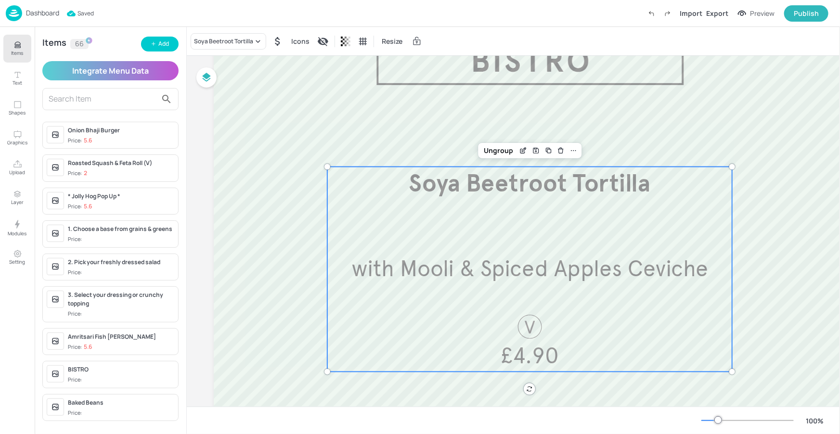
click at [179, 47] on div "Items 66 Add Integrate Menu Data Onion Bhaji Burger Price: 5.6 Roasted Squash &…" at bounding box center [111, 230] width 152 height 407
click at [177, 47] on button "Add" at bounding box center [160, 44] width 38 height 15
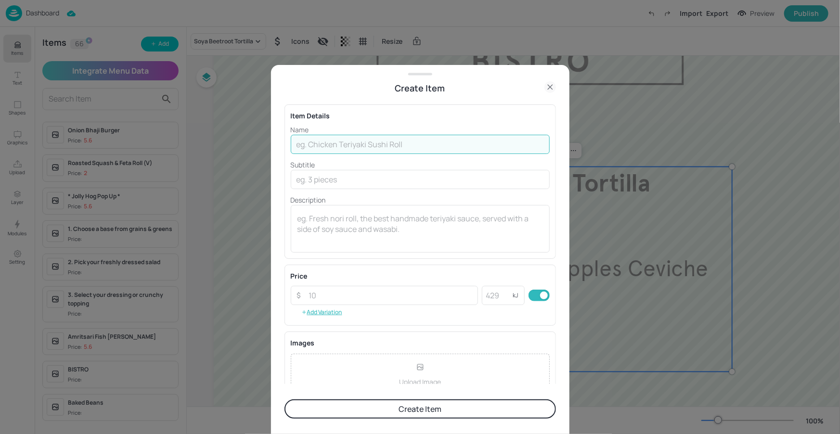
click at [346, 138] on input "text" at bounding box center [420, 144] width 259 height 19
paste input "Soya Beetroot Tortilla"
type input "Soya Beetroot Tortilla"
click at [317, 168] on p "Subtitle" at bounding box center [420, 165] width 259 height 10
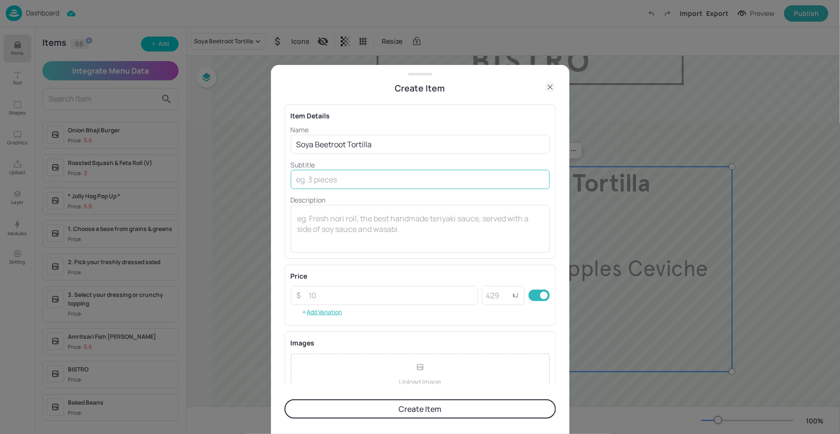
click at [318, 171] on input "text" at bounding box center [420, 179] width 259 height 19
type input "with mooli & fried apple"
click at [359, 216] on textarea at bounding box center [419, 229] width 245 height 32
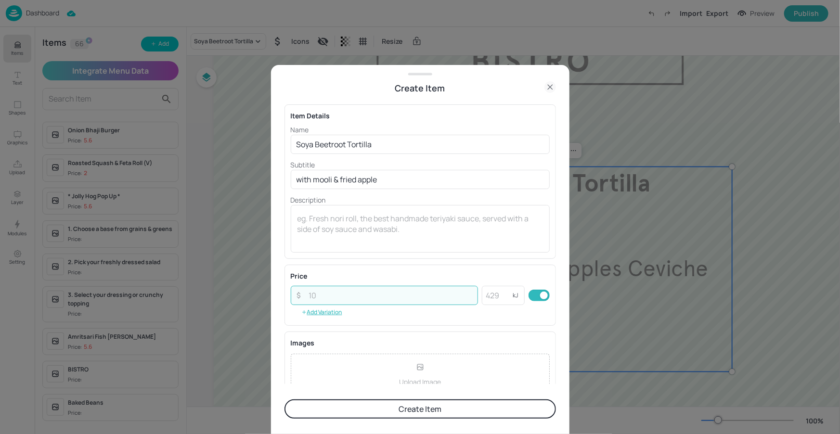
click at [355, 300] on input "number" at bounding box center [390, 295] width 175 height 19
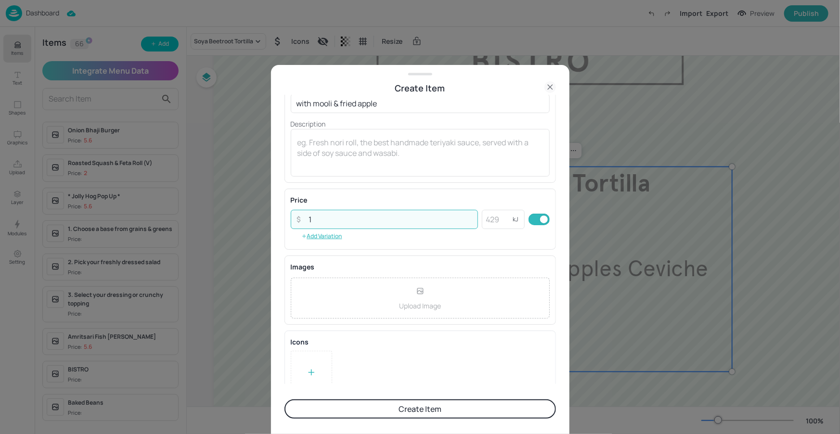
scroll to position [91, 0]
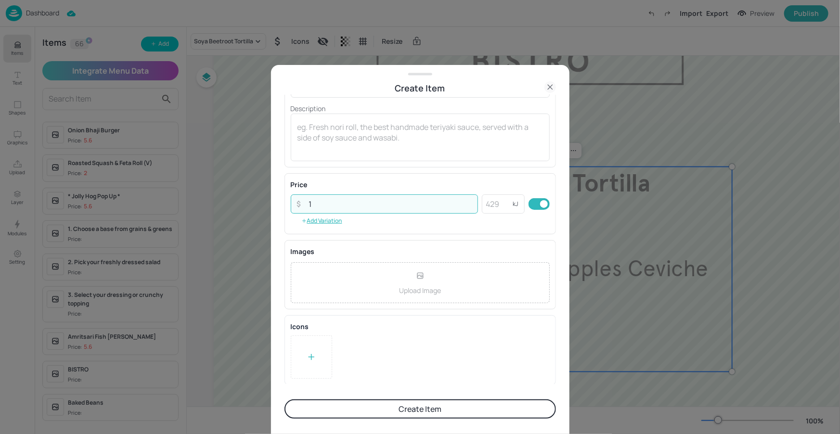
type input "1"
click at [304, 377] on div at bounding box center [311, 356] width 41 height 43
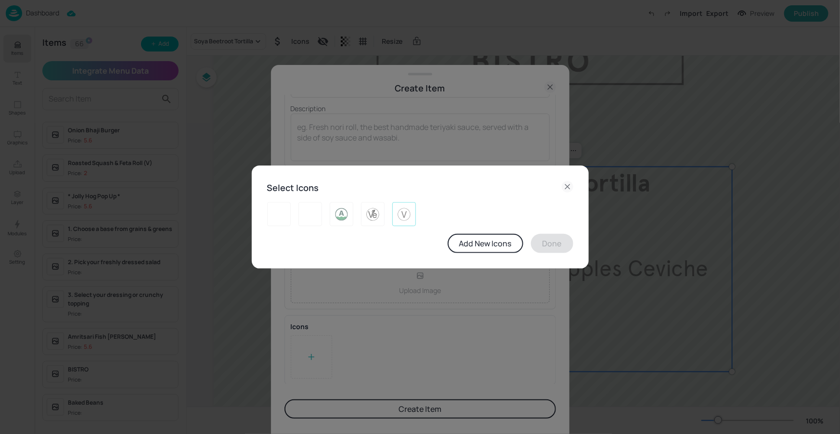
click at [412, 217] on div at bounding box center [404, 214] width 24 height 24
click at [552, 242] on button "Done" at bounding box center [552, 243] width 42 height 19
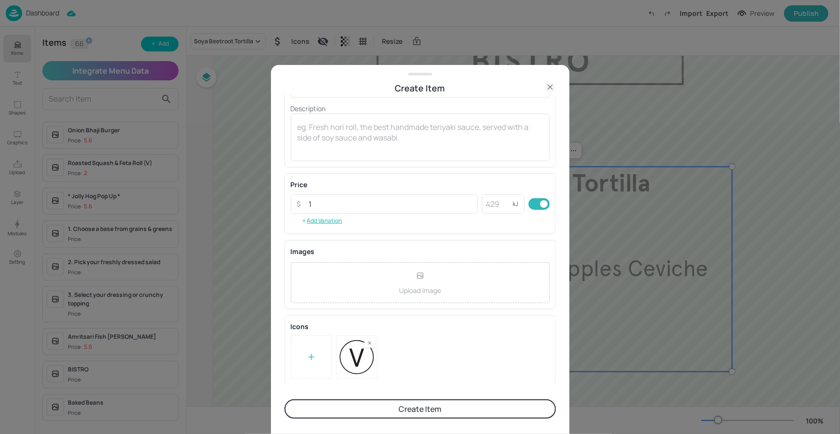
click at [395, 417] on button "Create Item" at bounding box center [419, 408] width 271 height 19
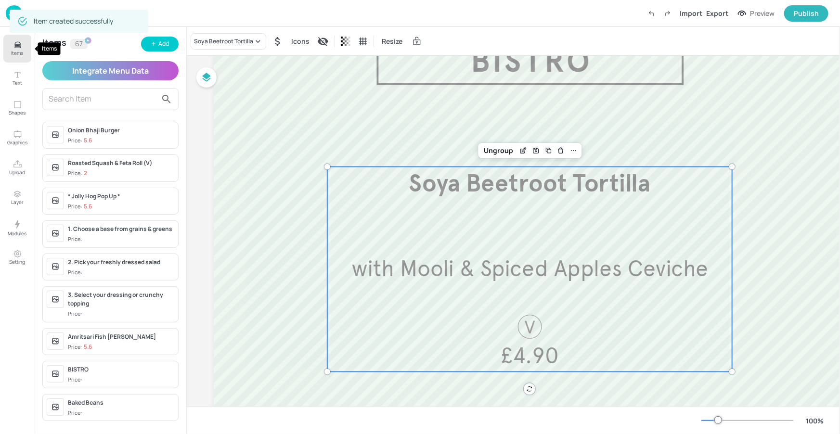
drag, startPoint x: 23, startPoint y: 47, endPoint x: 38, endPoint y: 48, distance: 14.5
click at [23, 47] on button "Items" at bounding box center [17, 49] width 28 height 28
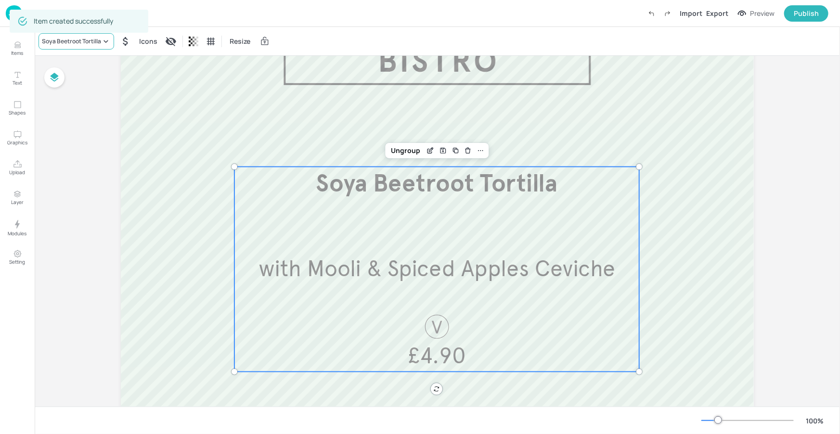
click at [105, 42] on icon at bounding box center [106, 42] width 10 height 10
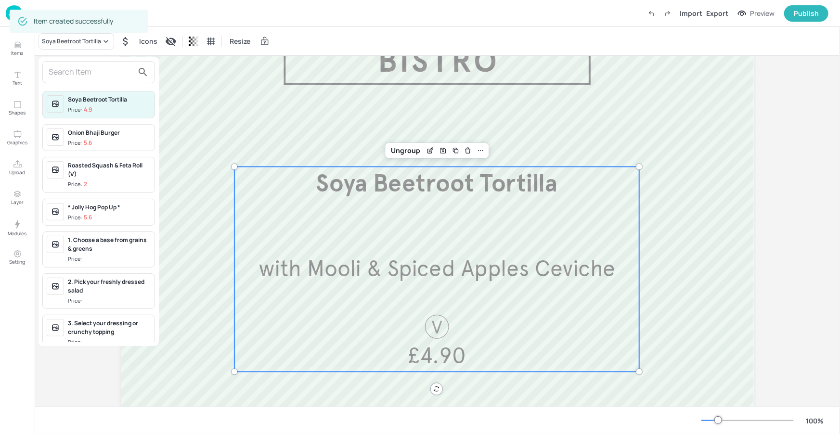
click at [113, 73] on input "text" at bounding box center [91, 71] width 85 height 15
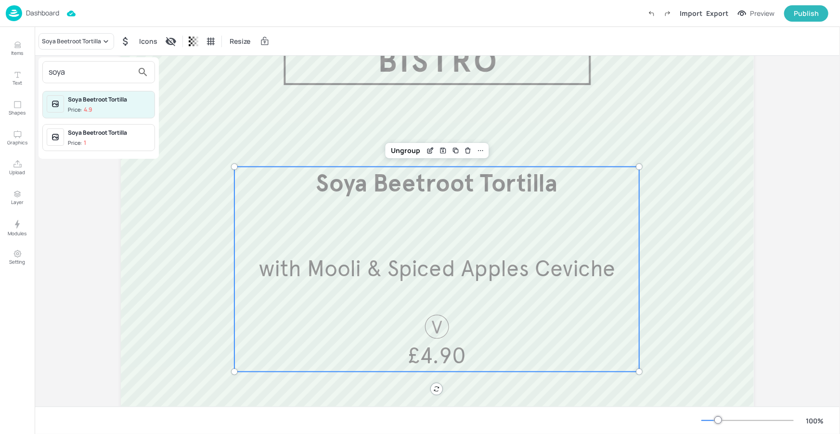
type input "soya"
click at [122, 128] on div "Soya Beetroot Tortilla" at bounding box center [109, 132] width 83 height 9
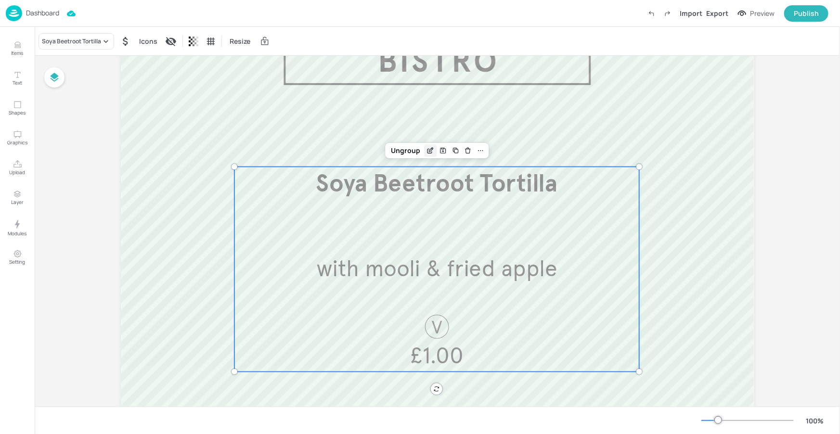
click at [427, 150] on icon "Edit Item" at bounding box center [429, 151] width 4 height 4
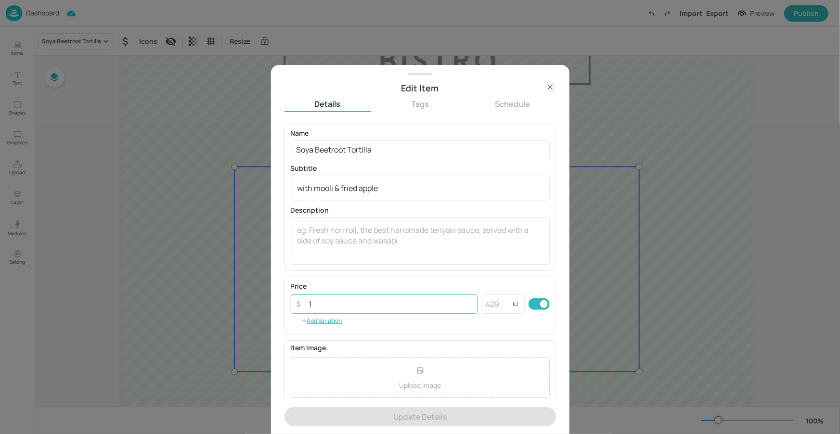
click at [321, 310] on input "1" at bounding box center [390, 303] width 175 height 19
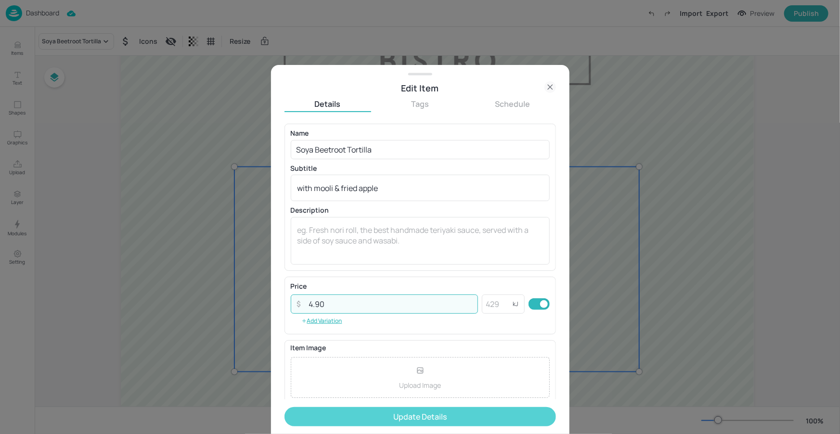
type input "4.90"
click at [435, 411] on button "Update Details" at bounding box center [419, 416] width 271 height 19
